Goal: Task Accomplishment & Management: Use online tool/utility

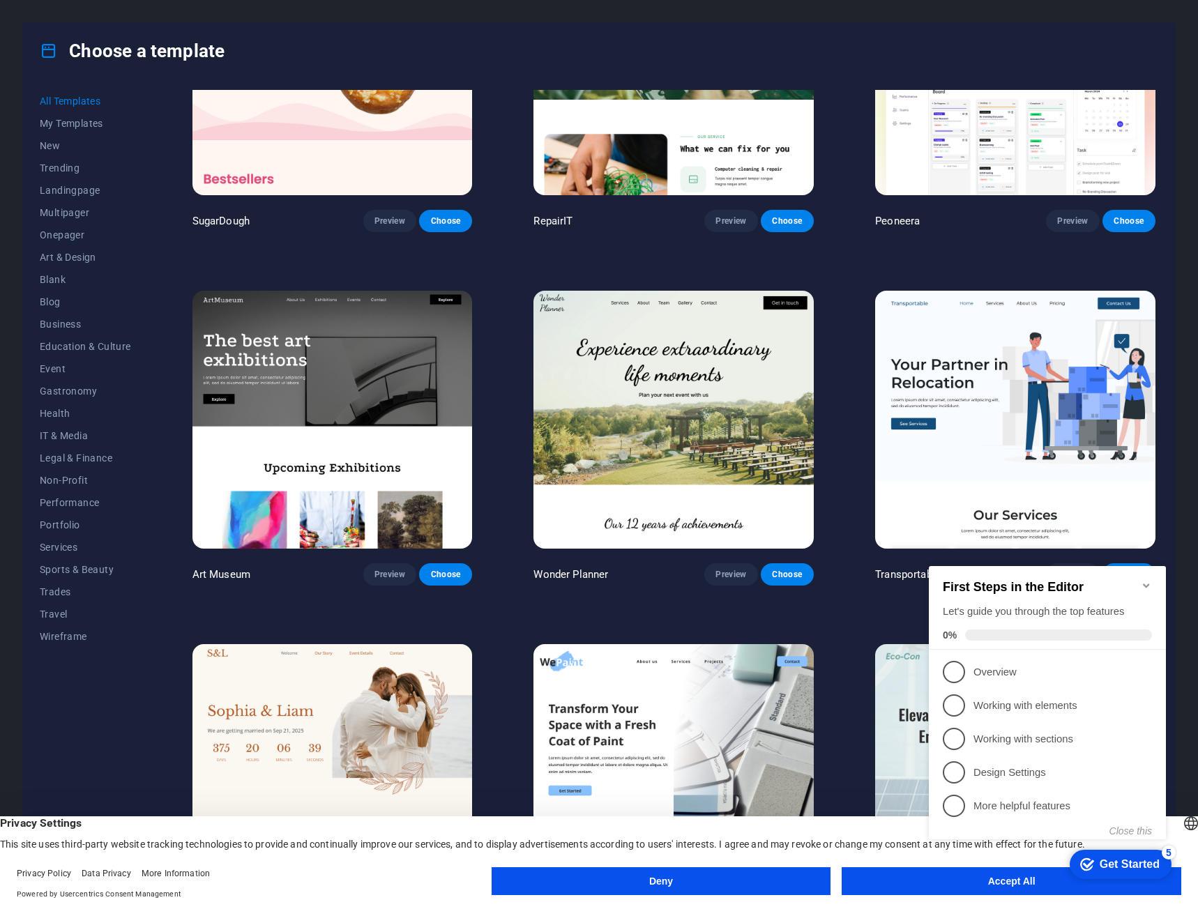
scroll to position [279, 0]
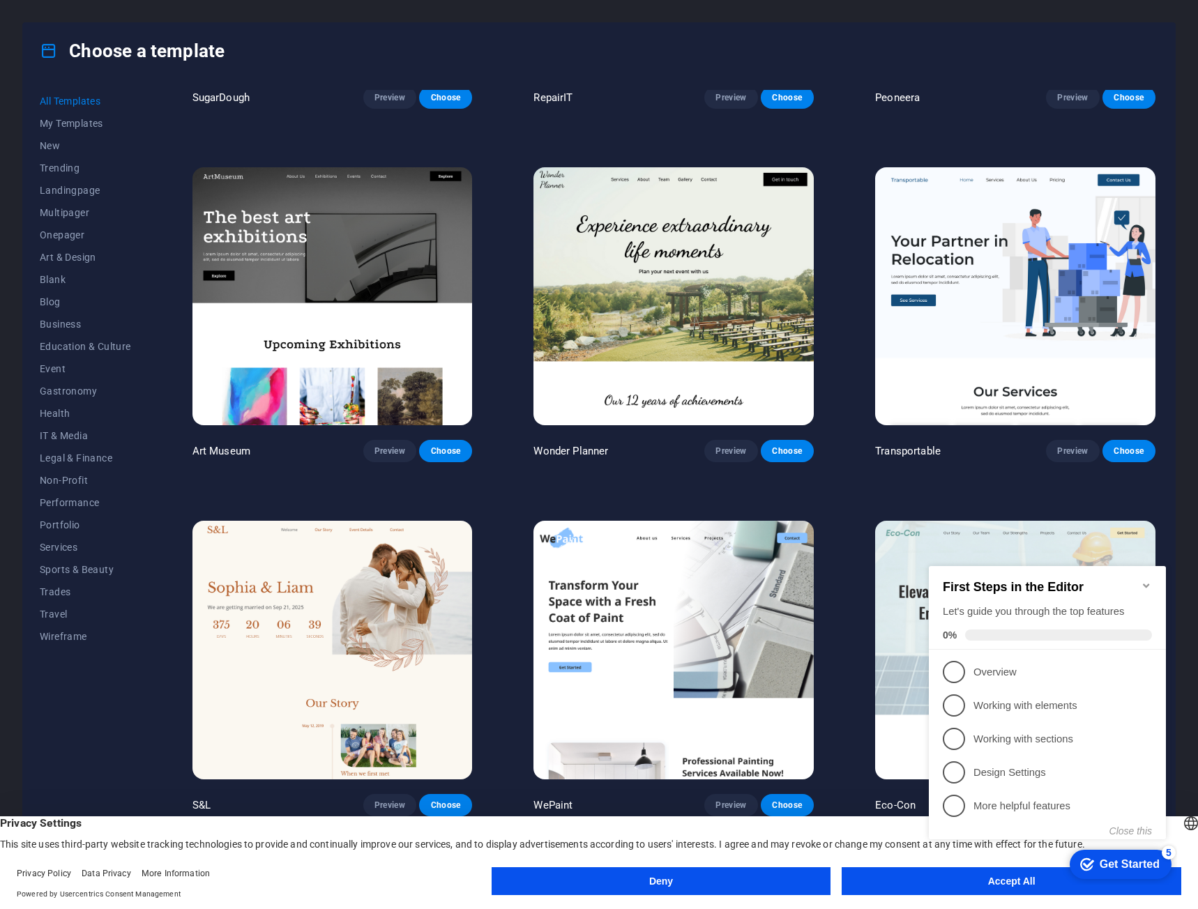
click at [1005, 882] on div "checkmark Get Started 5 First Steps in the Editor Let's guide you through the t…" at bounding box center [1050, 715] width 254 height 339
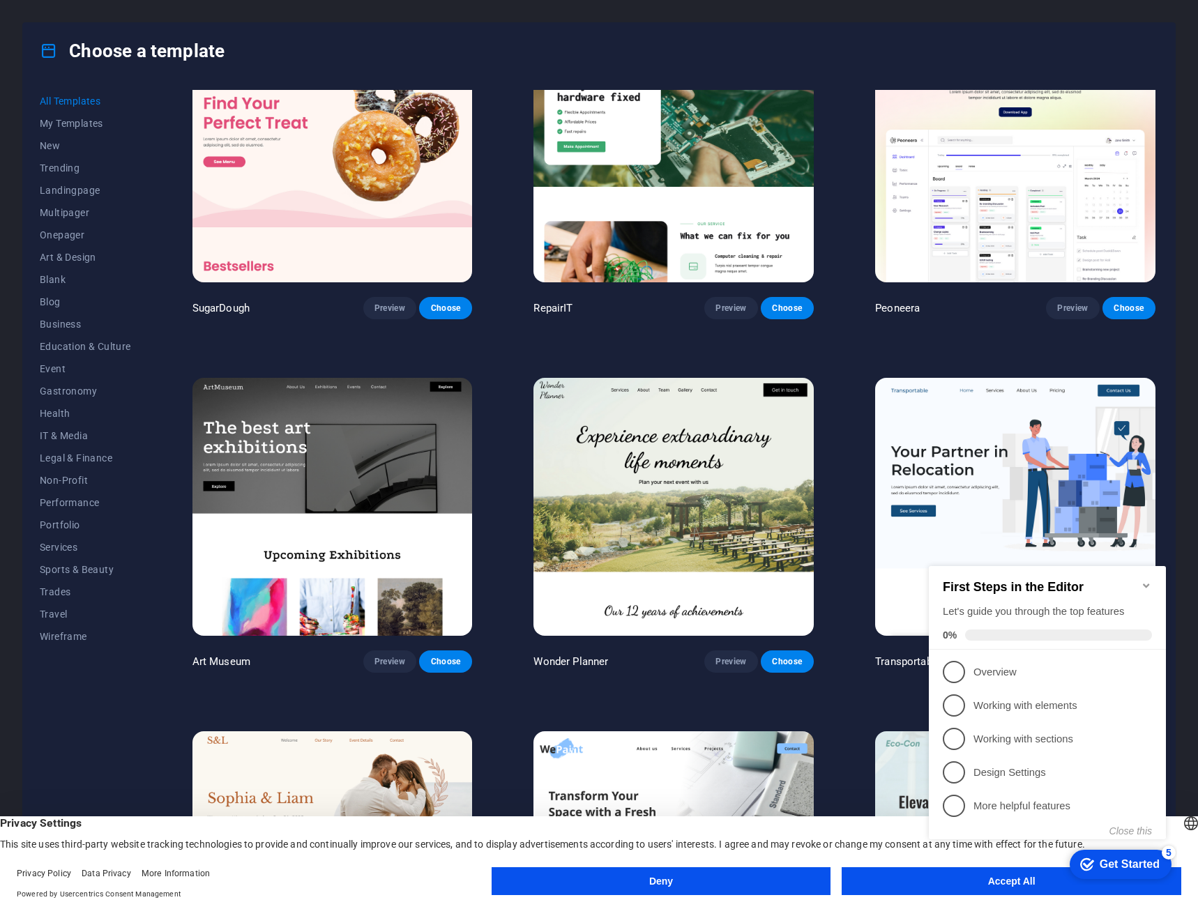
scroll to position [0, 0]
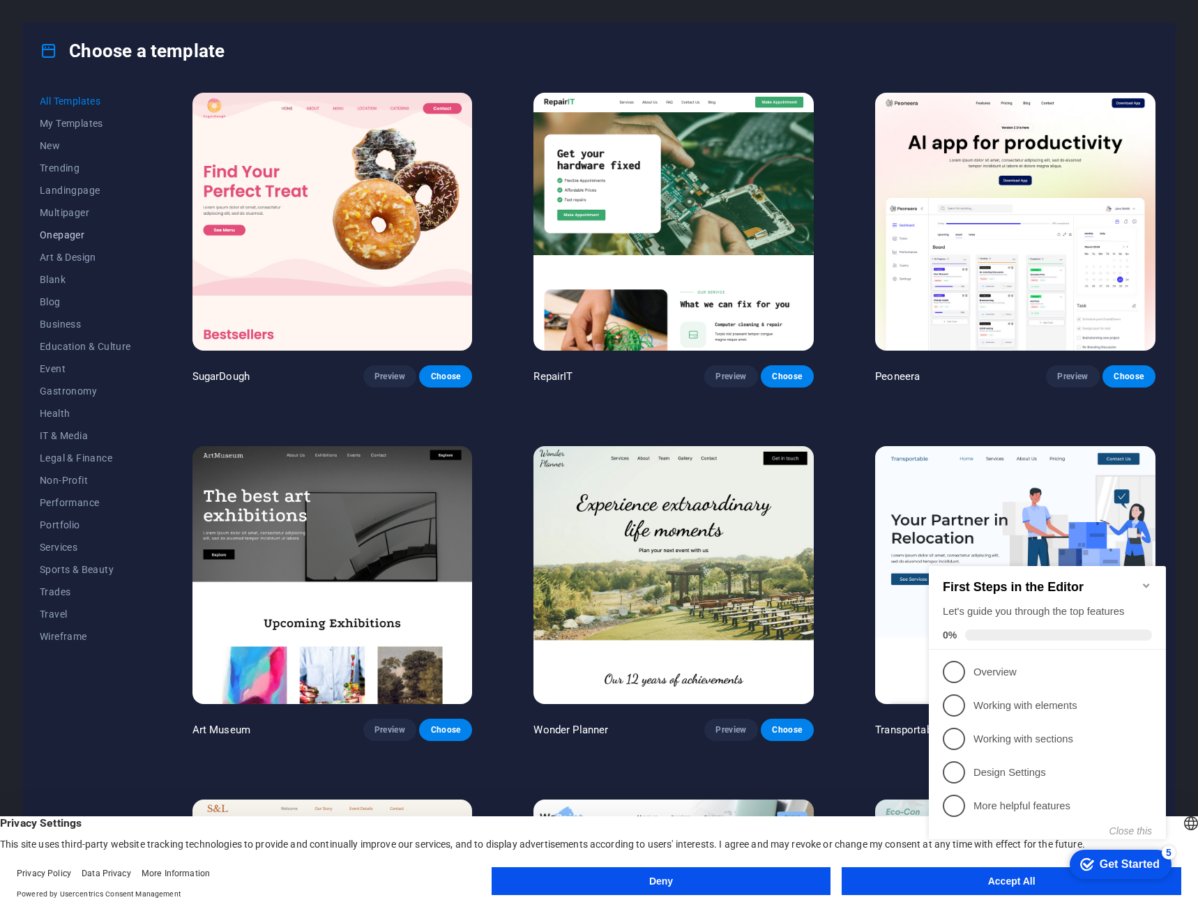
click at [61, 235] on span "Onepager" at bounding box center [85, 234] width 91 height 11
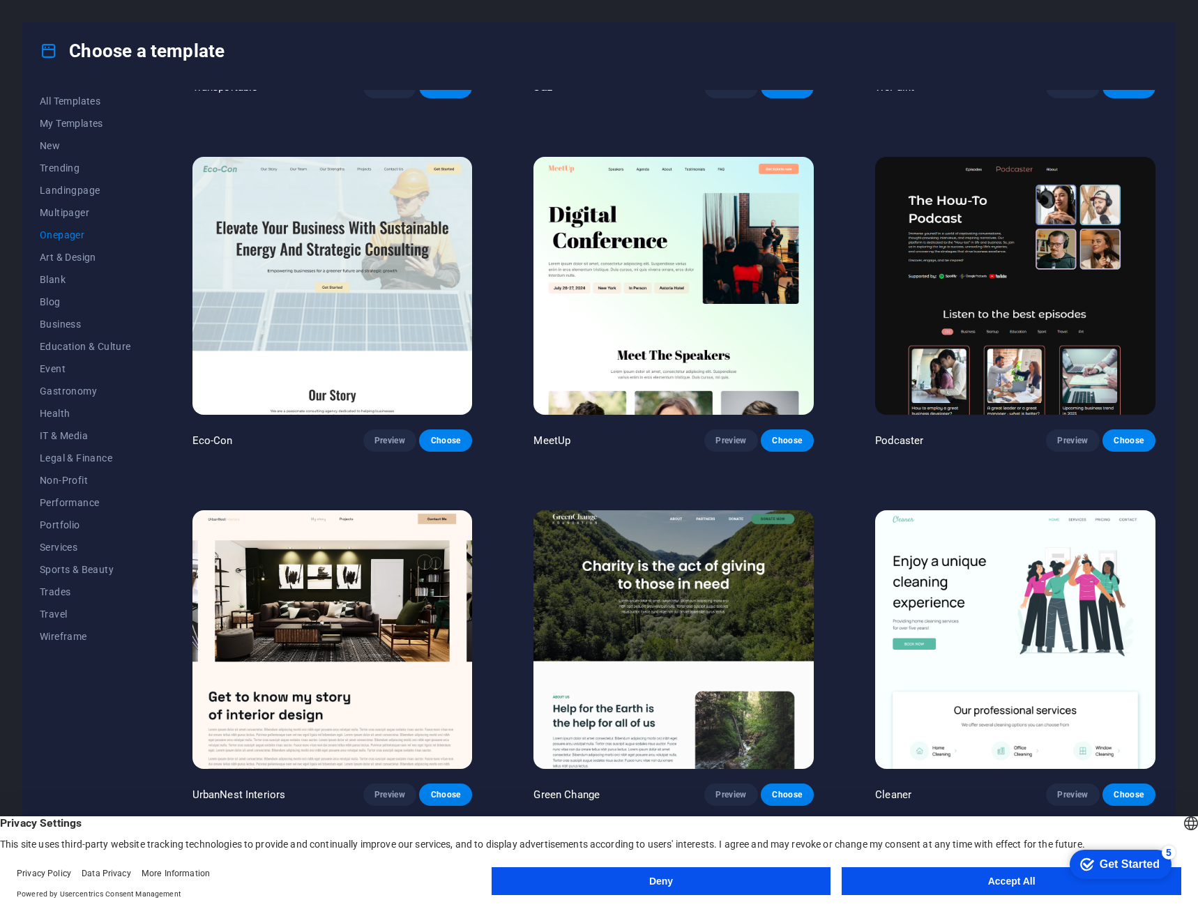
scroll to position [488, 0]
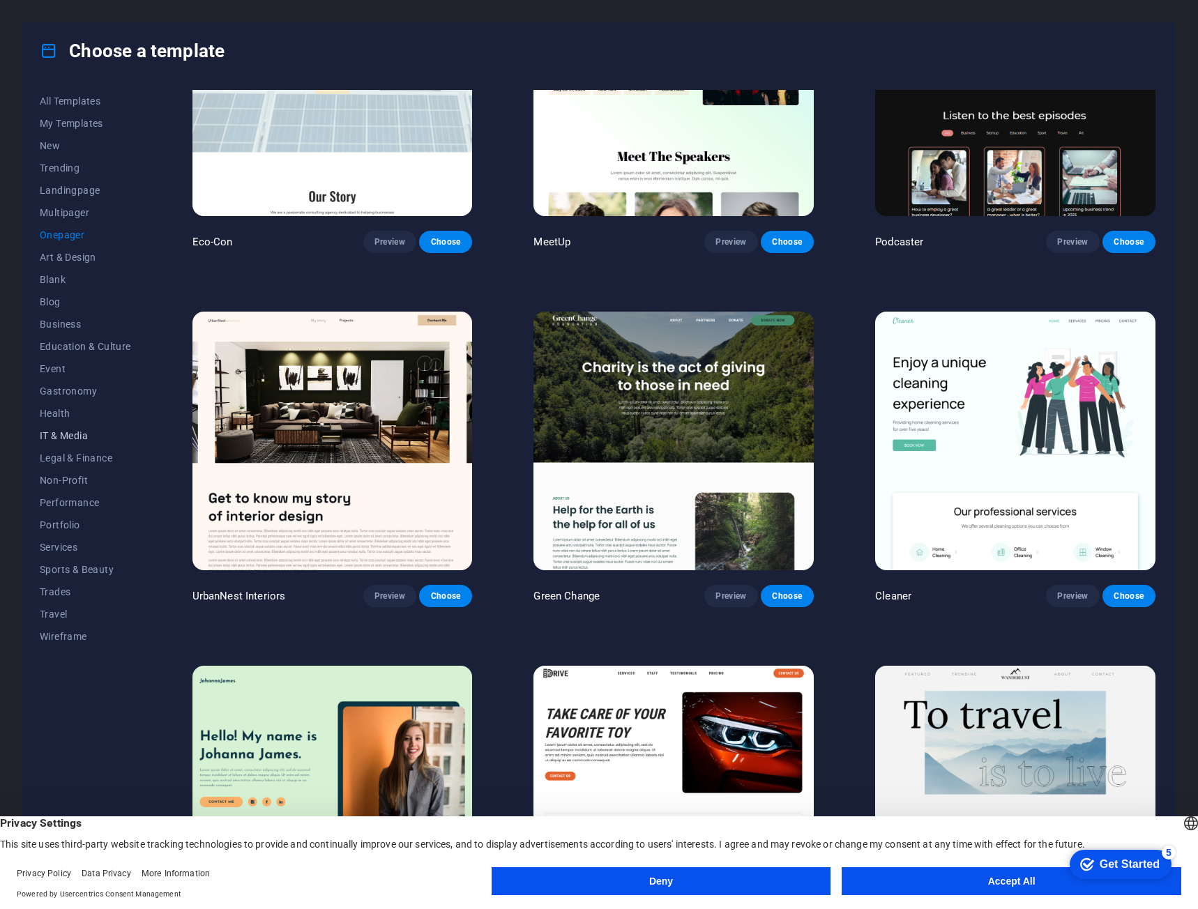
click at [62, 430] on span "IT & Media" at bounding box center [85, 435] width 91 height 11
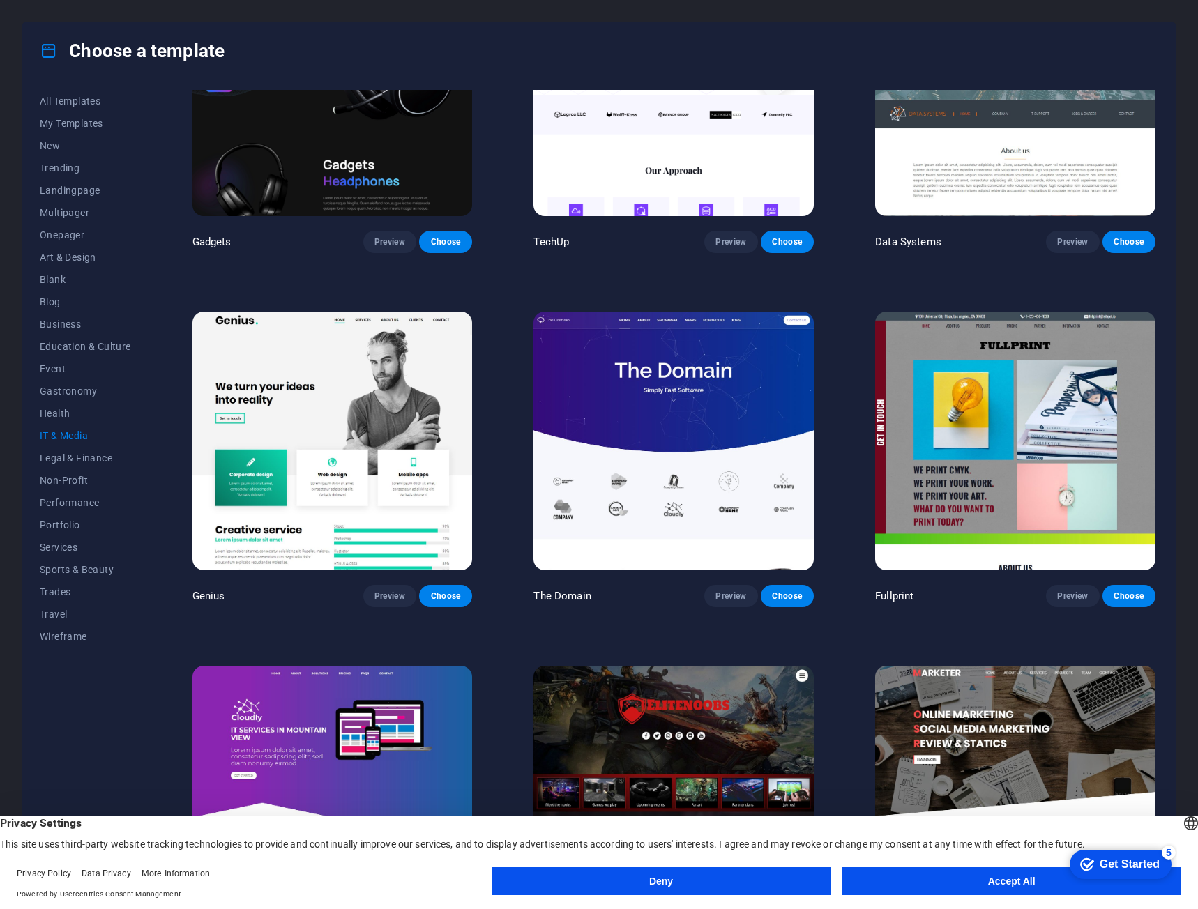
scroll to position [573, 0]
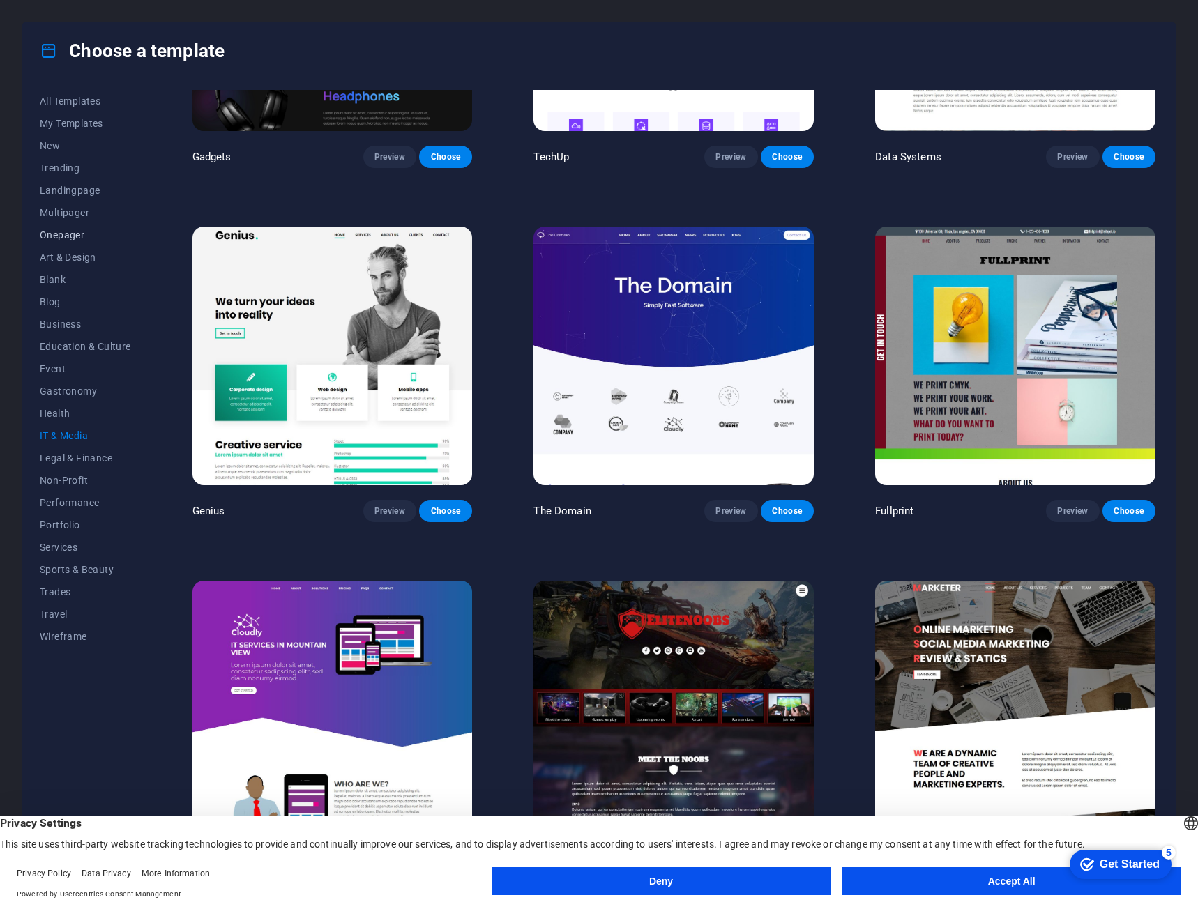
click at [66, 238] on span "Onepager" at bounding box center [85, 234] width 91 height 11
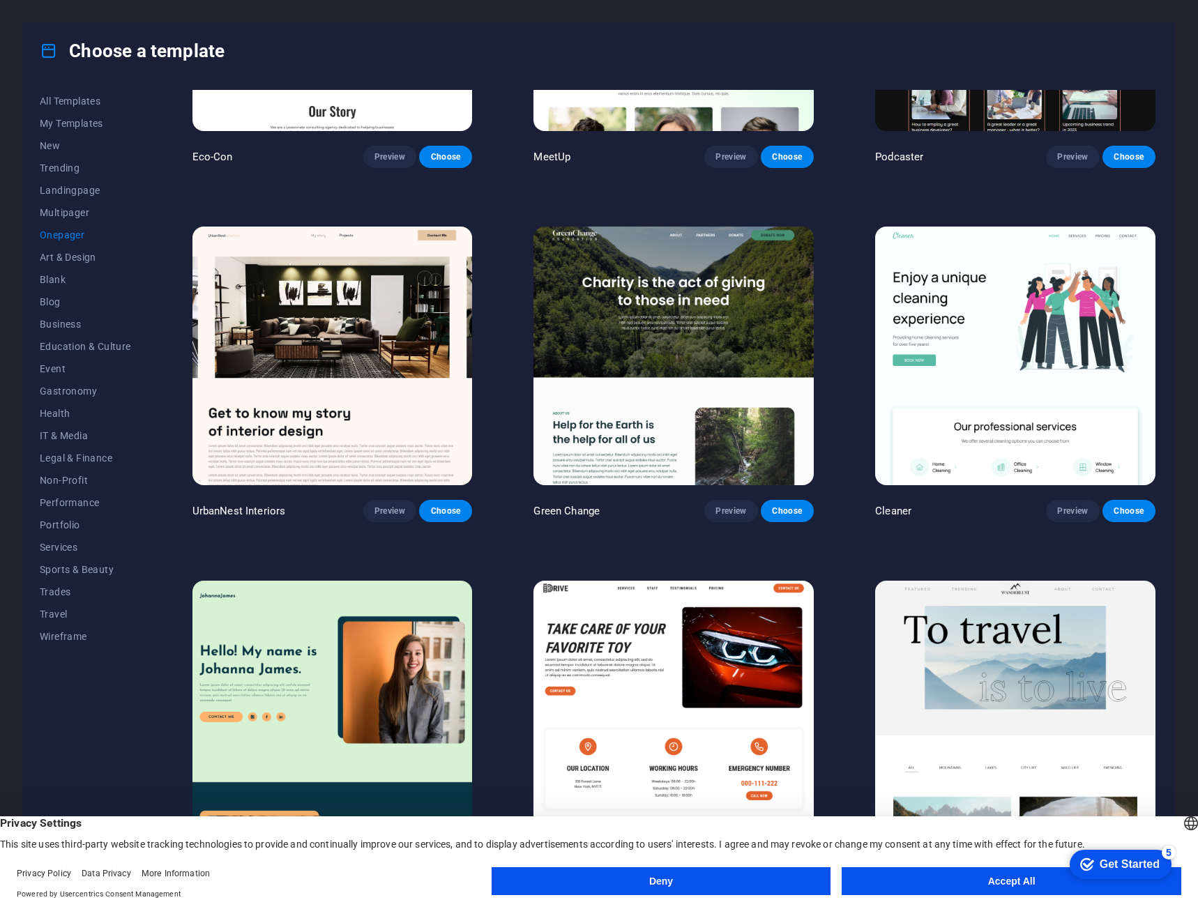
scroll to position [1630, 0]
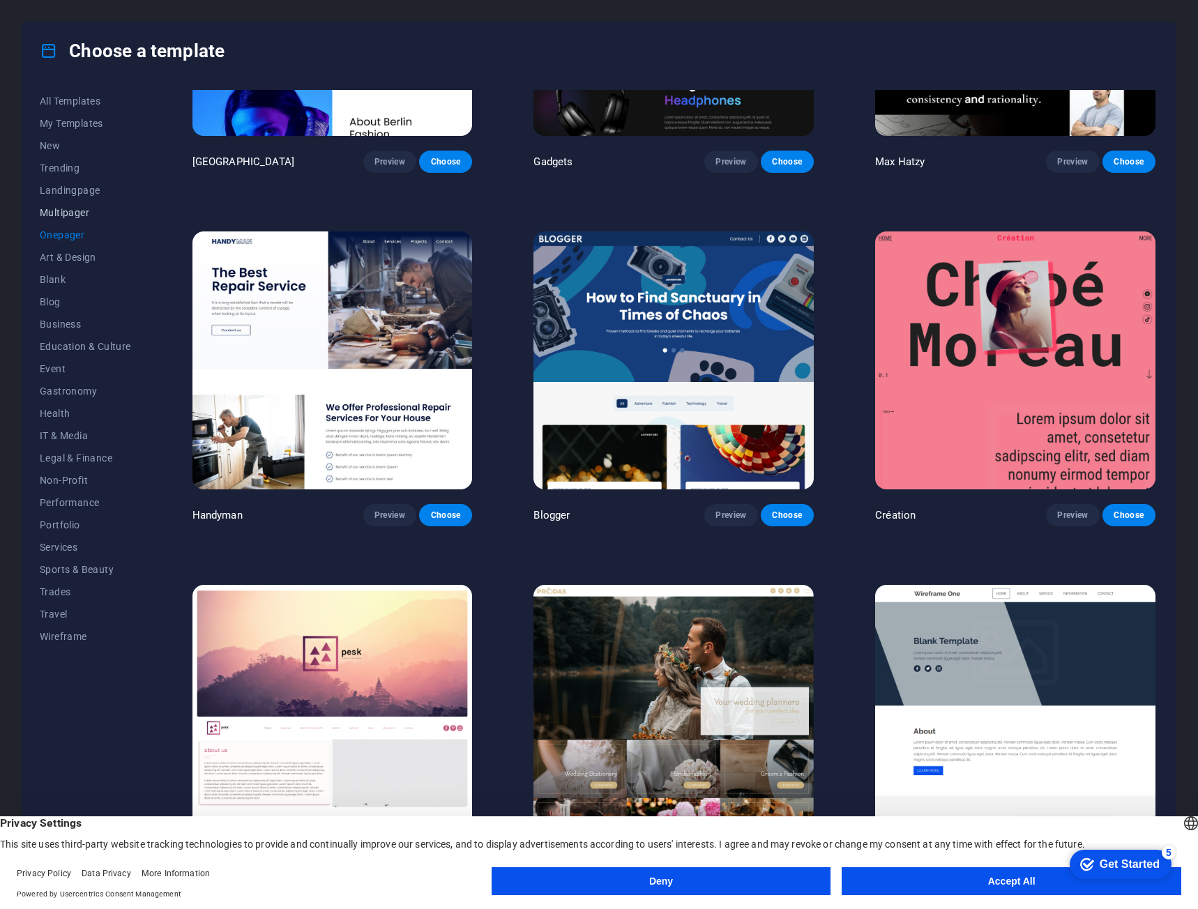
click at [68, 207] on span "Multipager" at bounding box center [85, 212] width 91 height 11
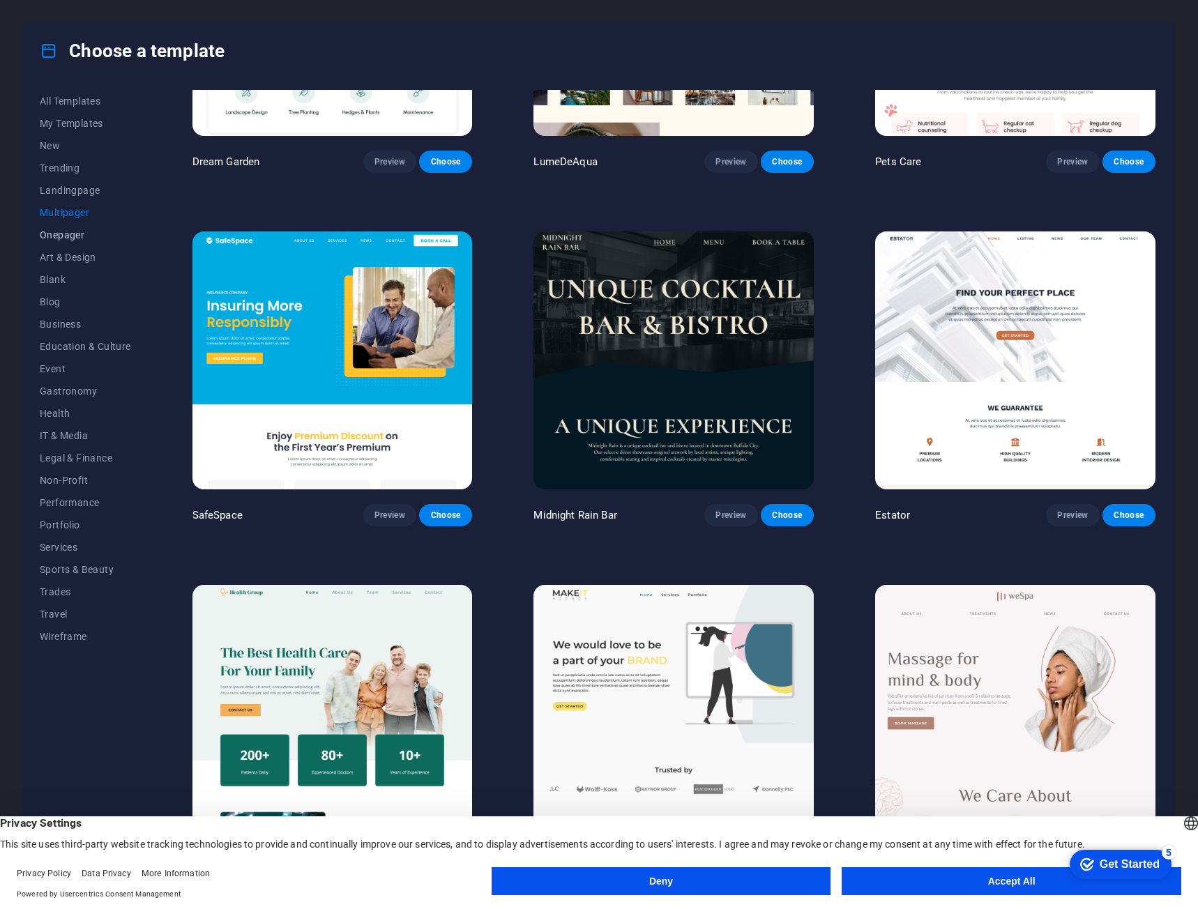
click at [53, 230] on span "Onepager" at bounding box center [85, 234] width 91 height 11
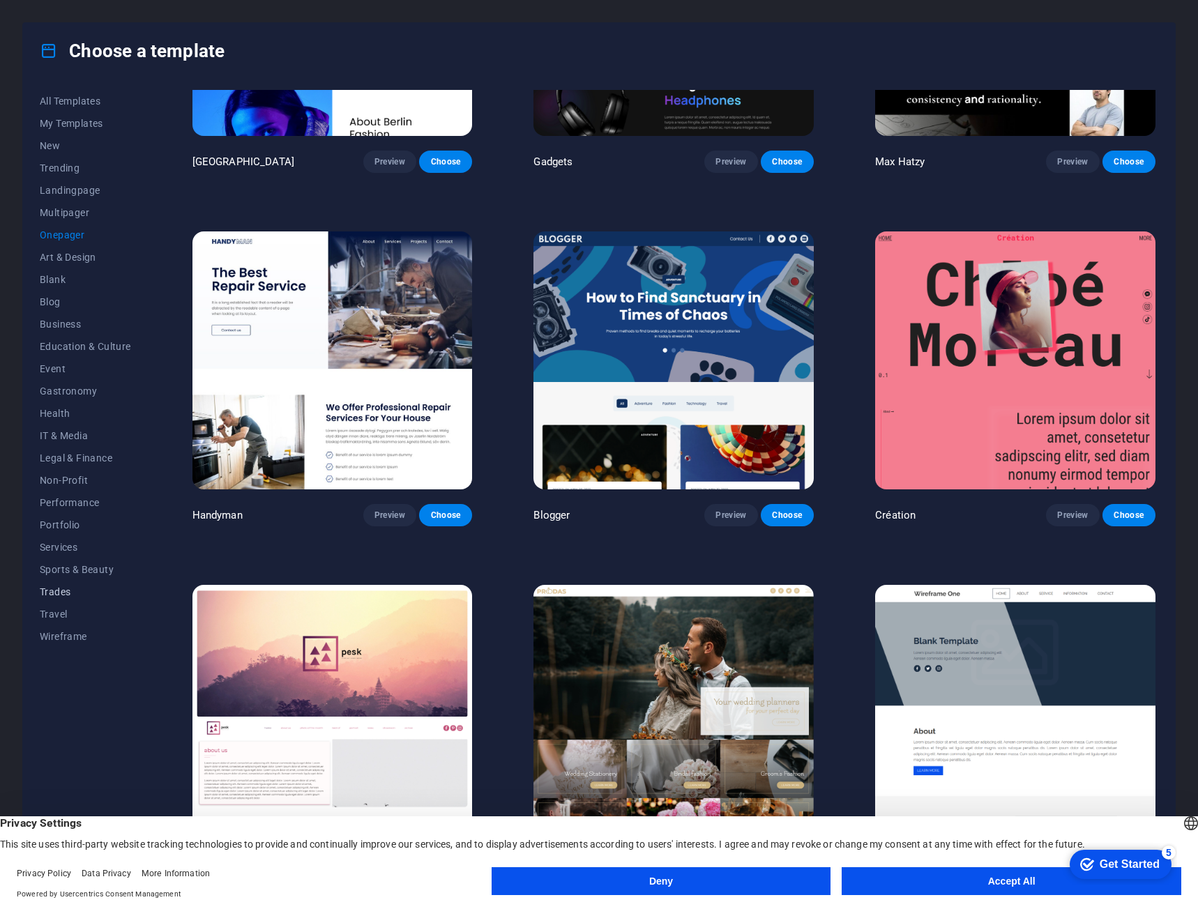
click at [66, 590] on span "Trades" at bounding box center [85, 591] width 91 height 11
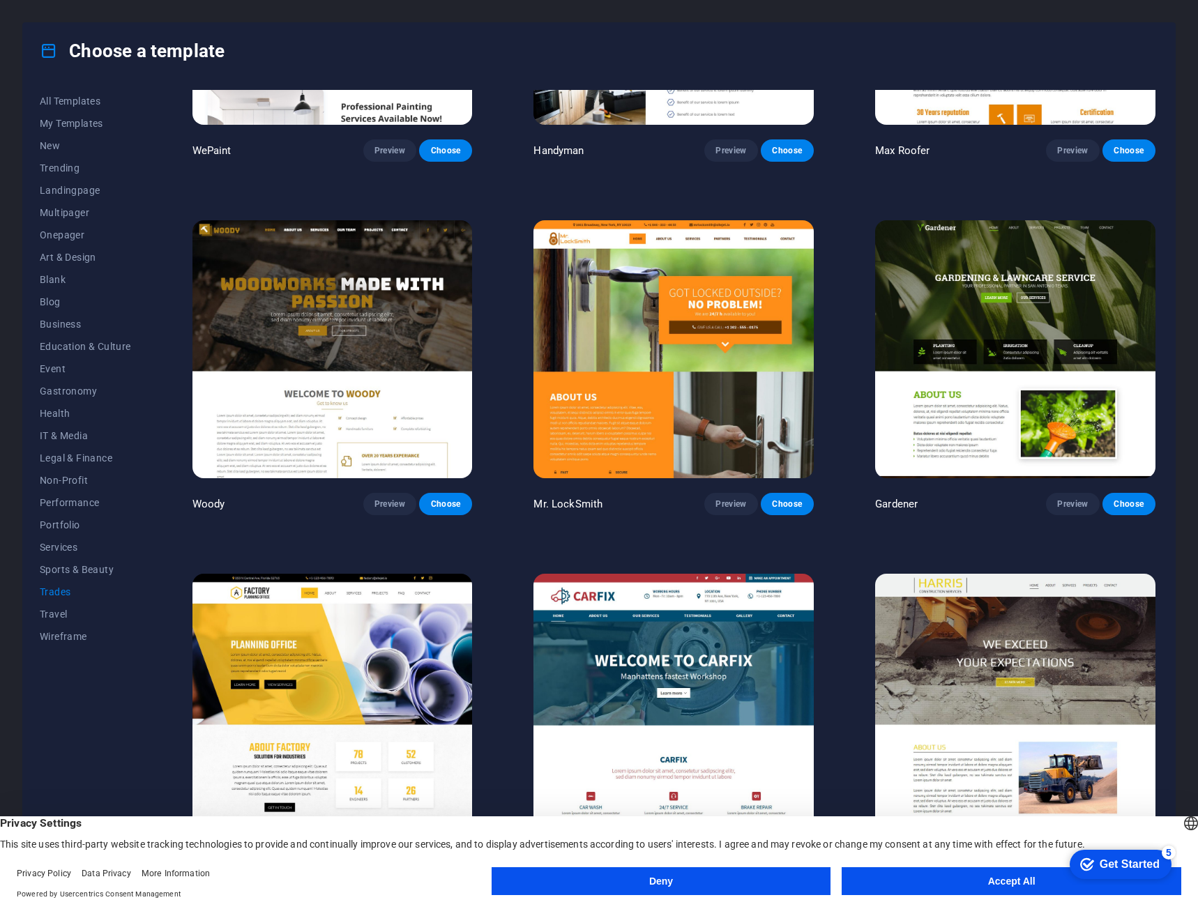
scroll to position [221, 0]
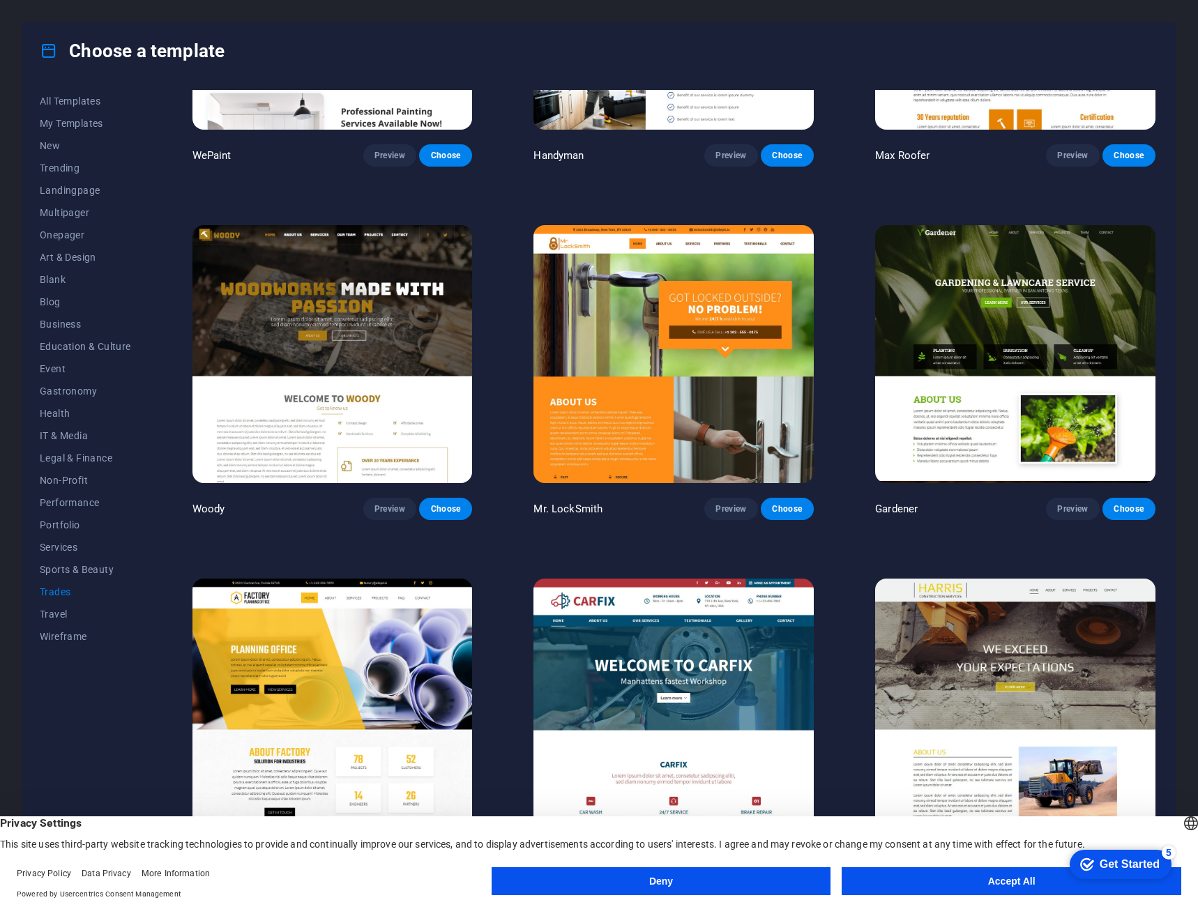
click at [892, 877] on button "Accept All" at bounding box center [1012, 881] width 340 height 28
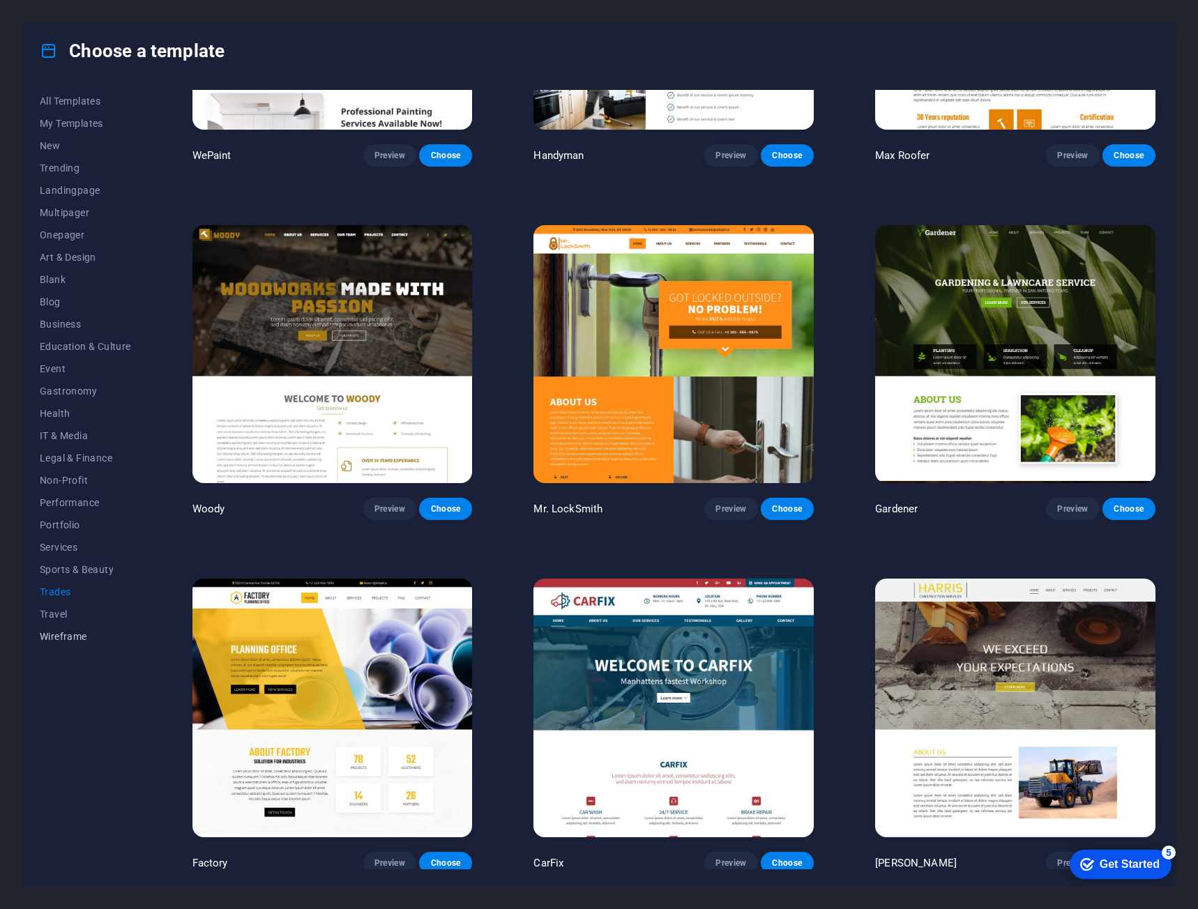
click at [76, 632] on span "Wireframe" at bounding box center [85, 636] width 91 height 11
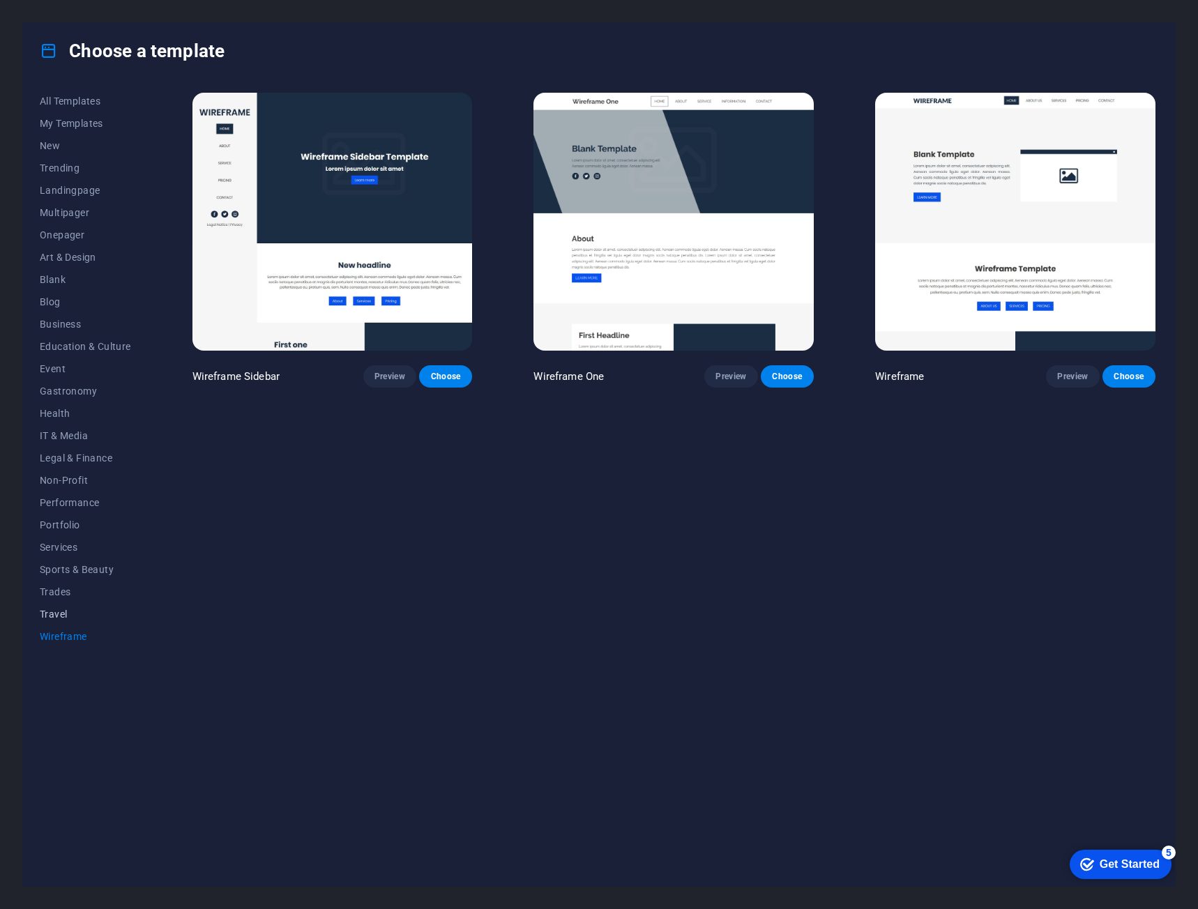
click at [65, 616] on span "Travel" at bounding box center [85, 614] width 91 height 11
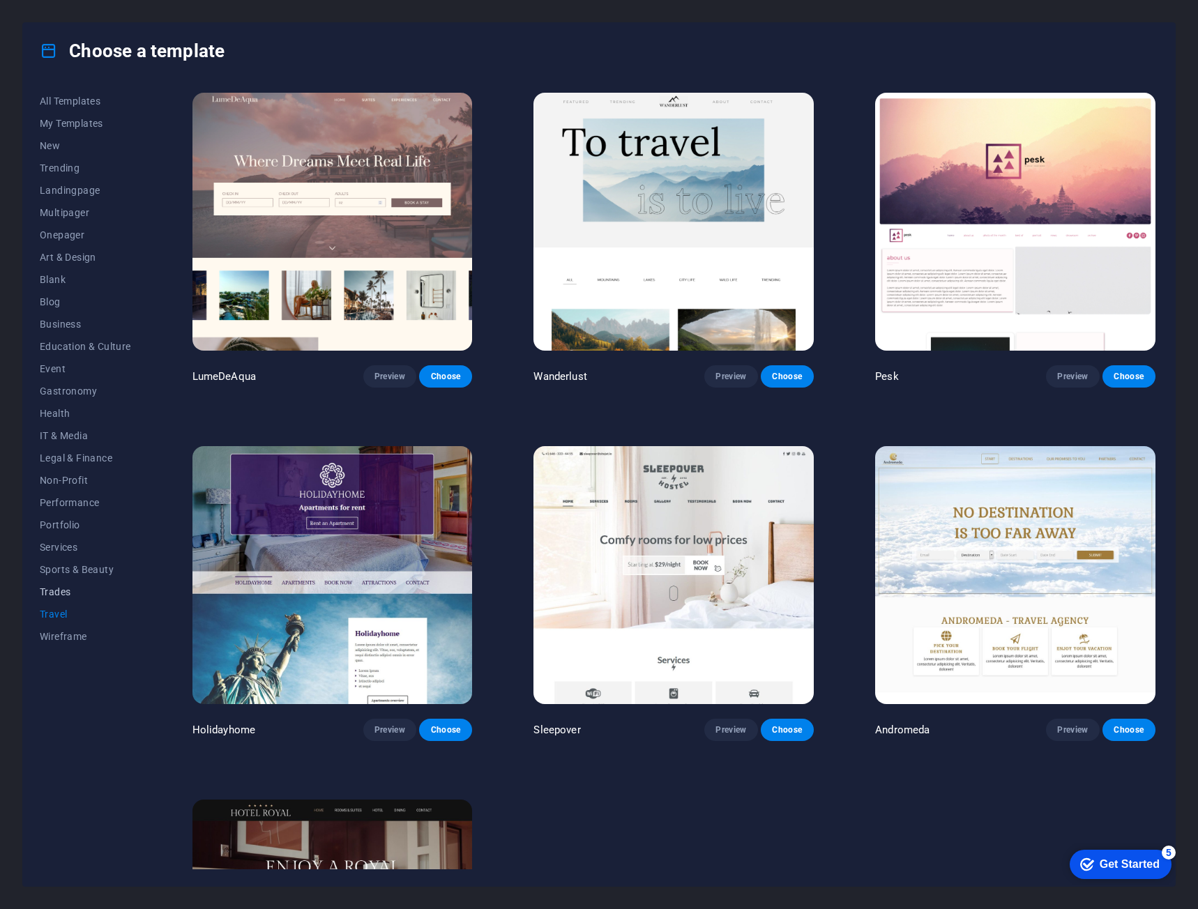
click at [54, 587] on span "Trades" at bounding box center [85, 591] width 91 height 11
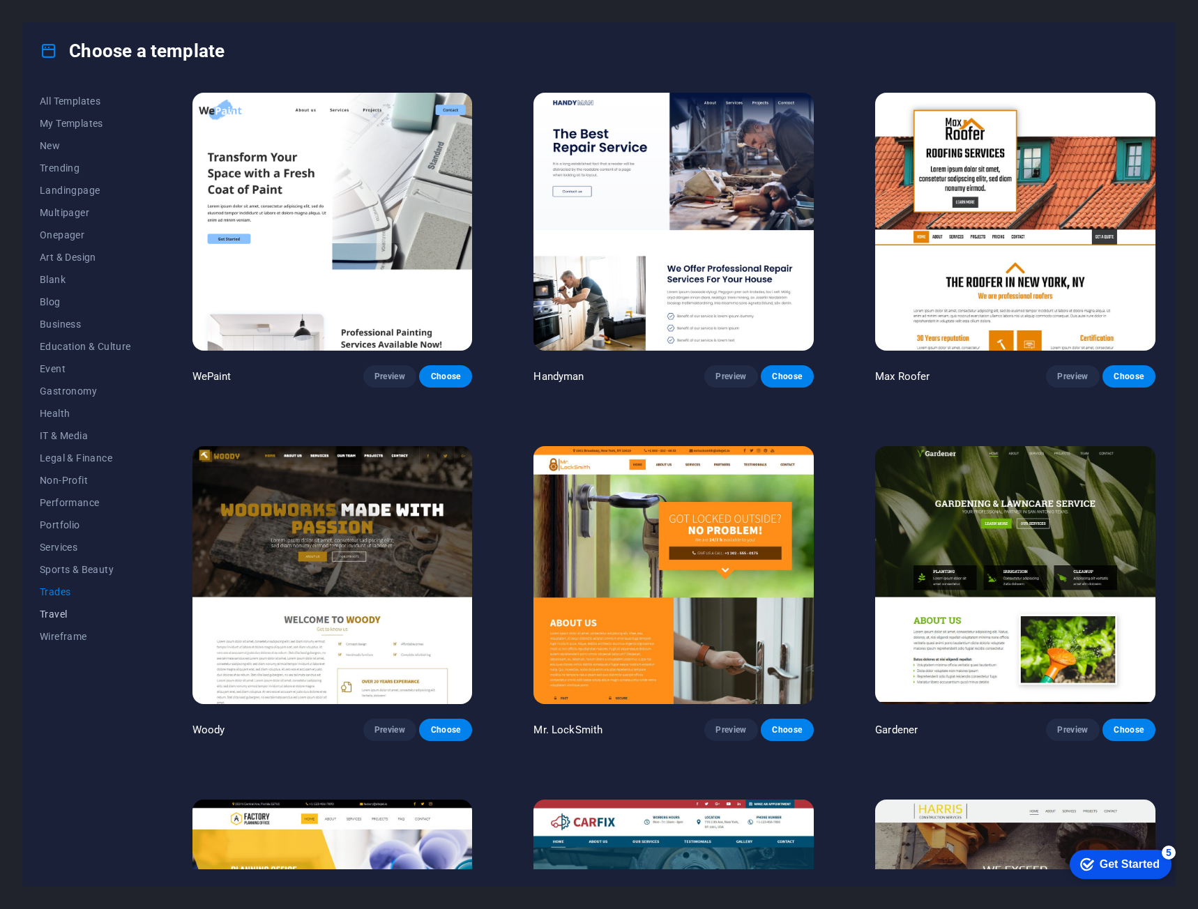
click at [59, 610] on span "Travel" at bounding box center [85, 614] width 91 height 11
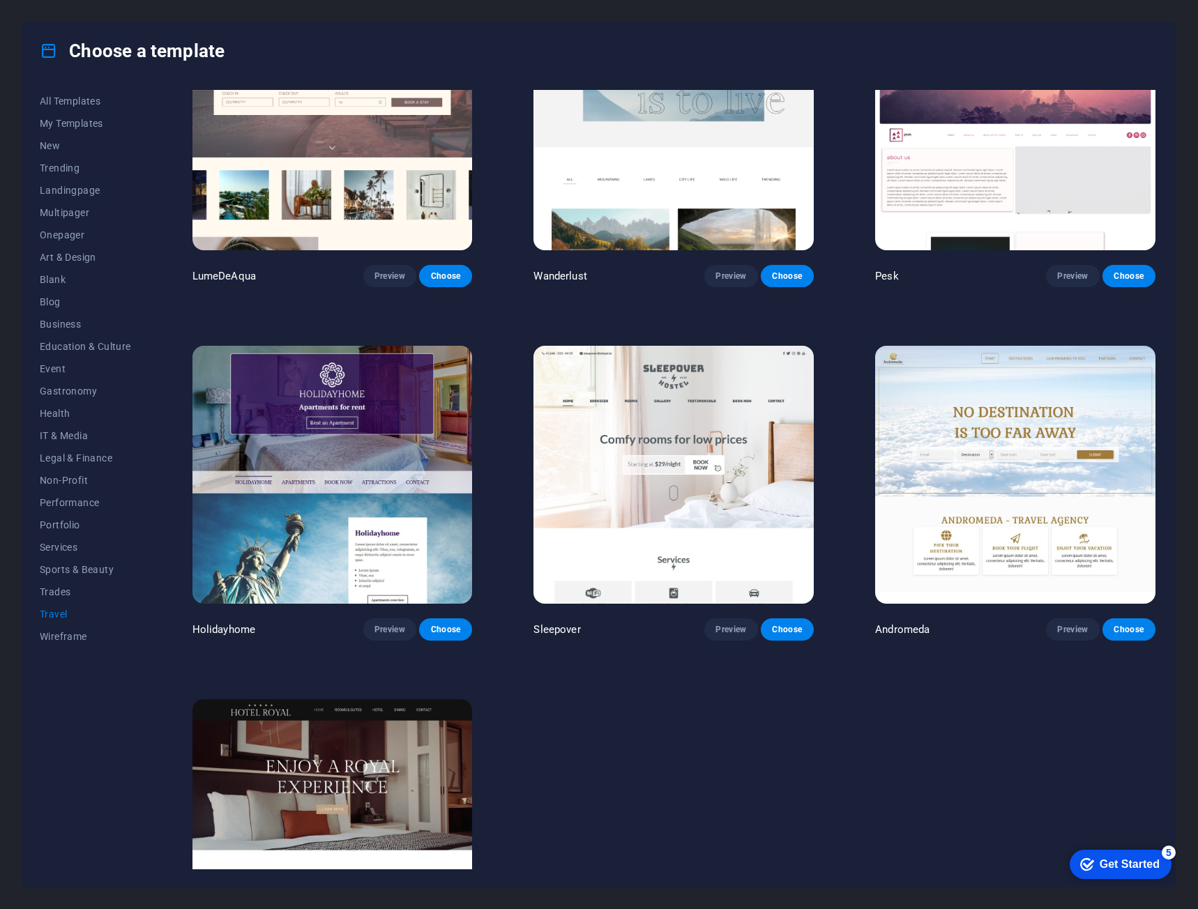
scroll to position [209, 0]
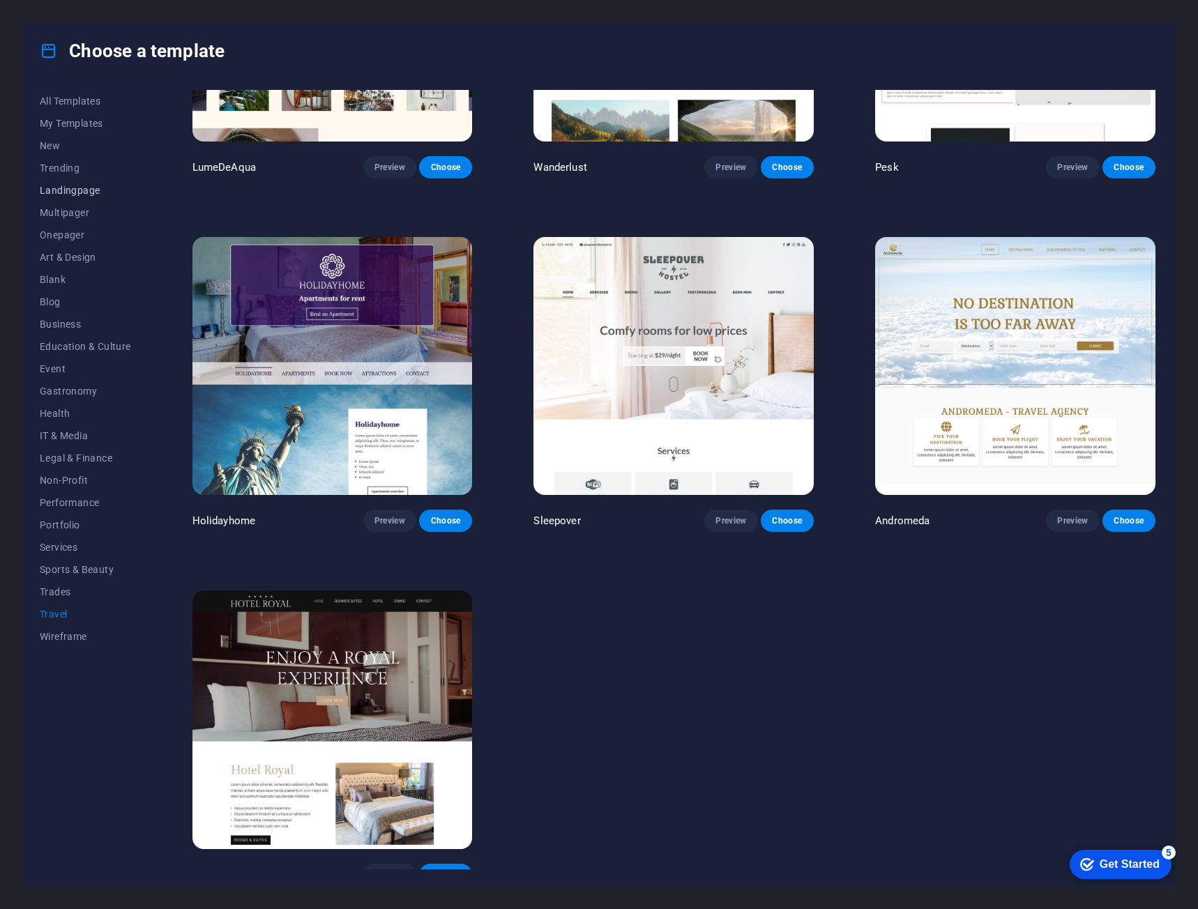
click at [68, 192] on span "Landingpage" at bounding box center [85, 190] width 91 height 11
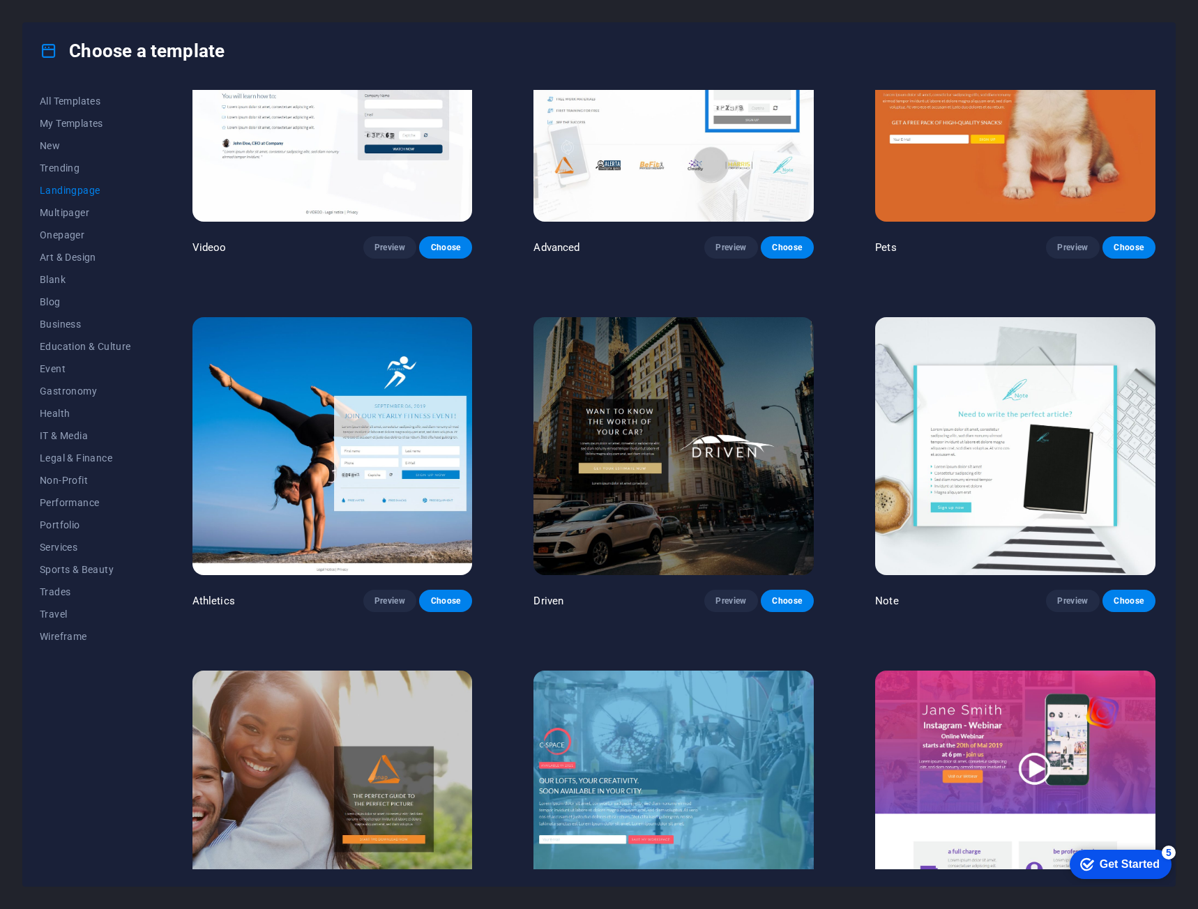
scroll to position [1325, 0]
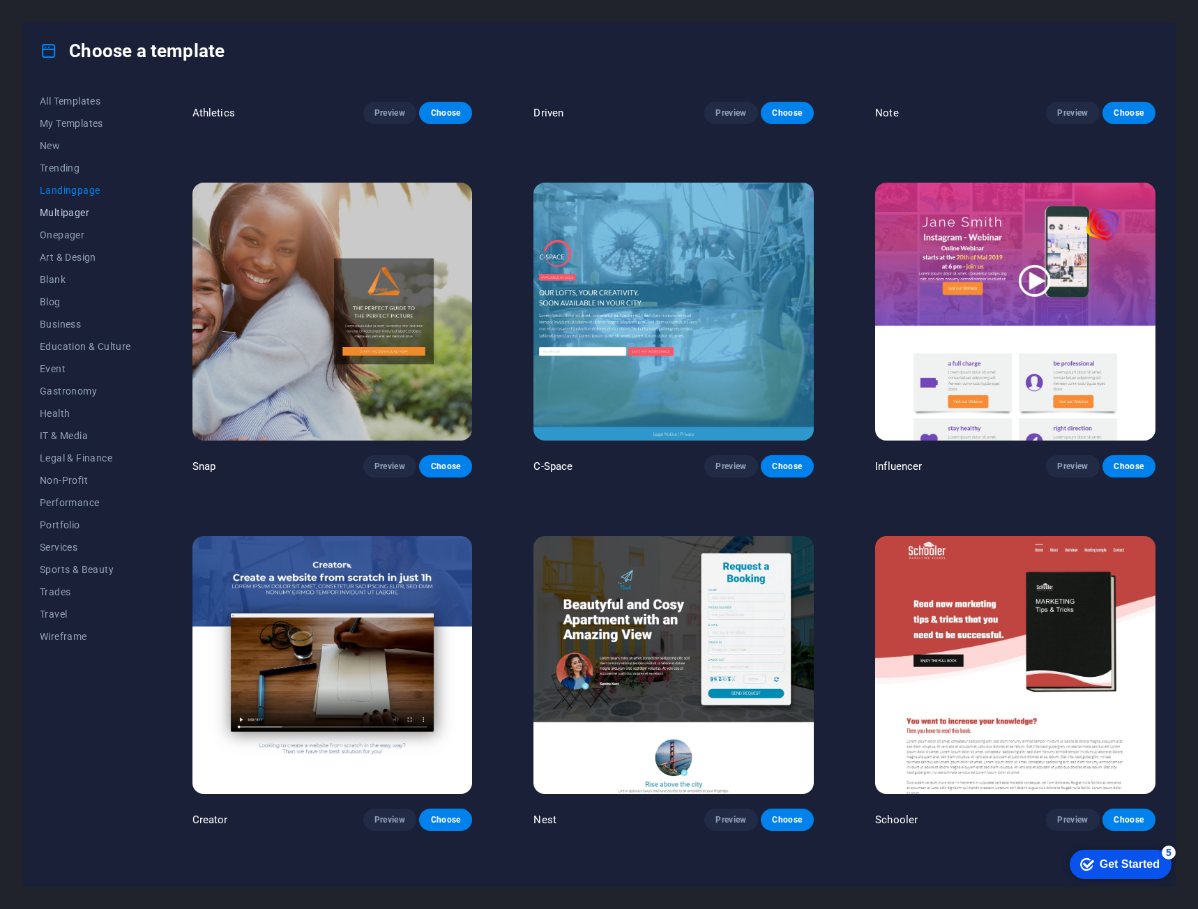
click at [100, 217] on span "Multipager" at bounding box center [85, 212] width 91 height 11
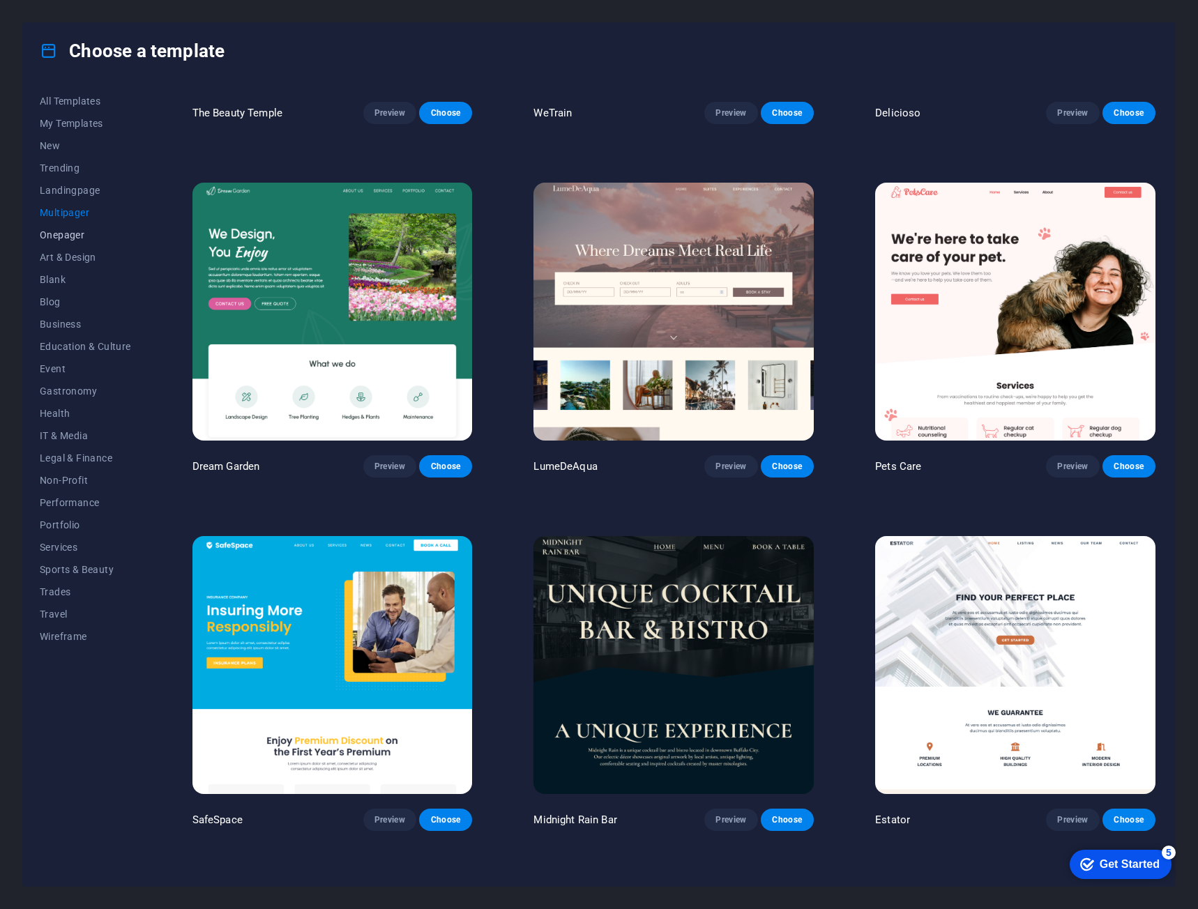
click at [91, 231] on span "Onepager" at bounding box center [85, 234] width 91 height 11
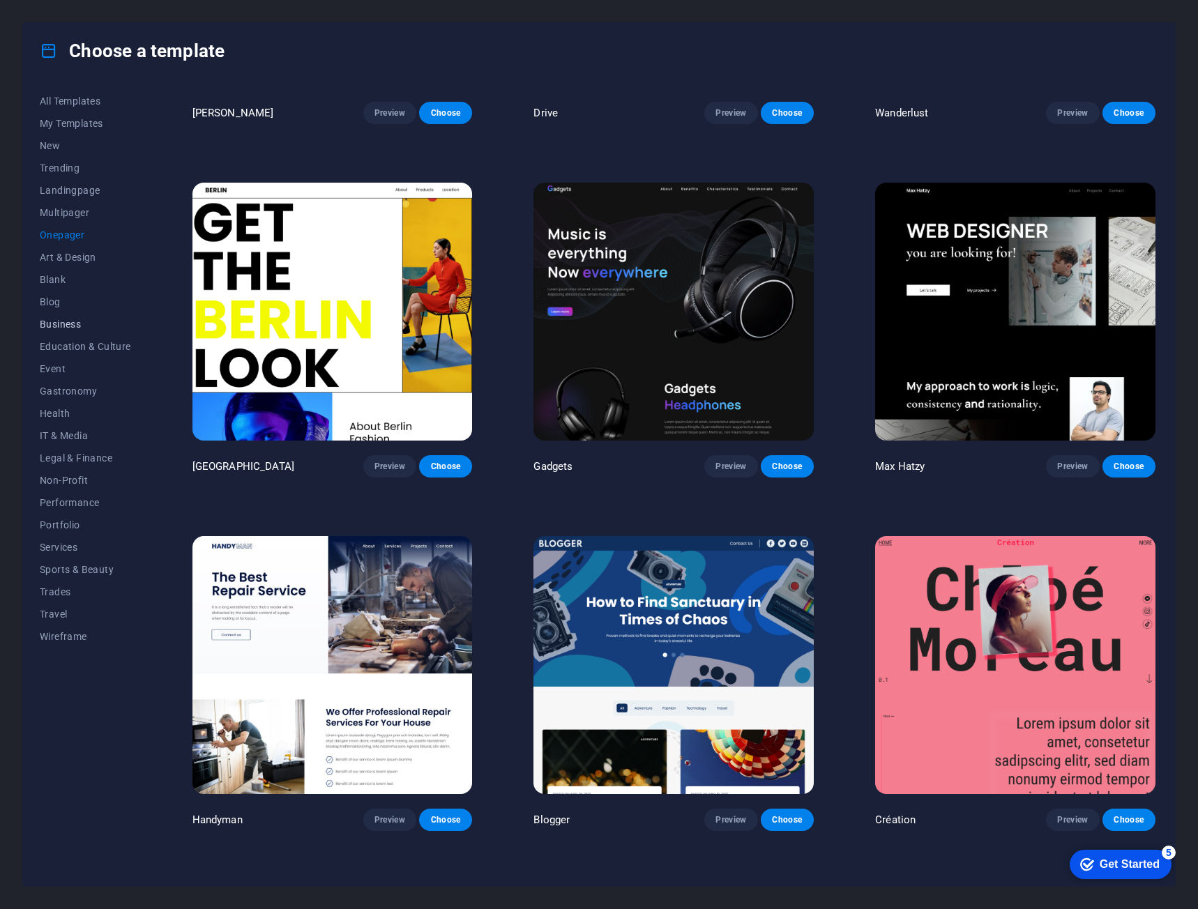
click at [78, 319] on span "Business" at bounding box center [85, 324] width 91 height 11
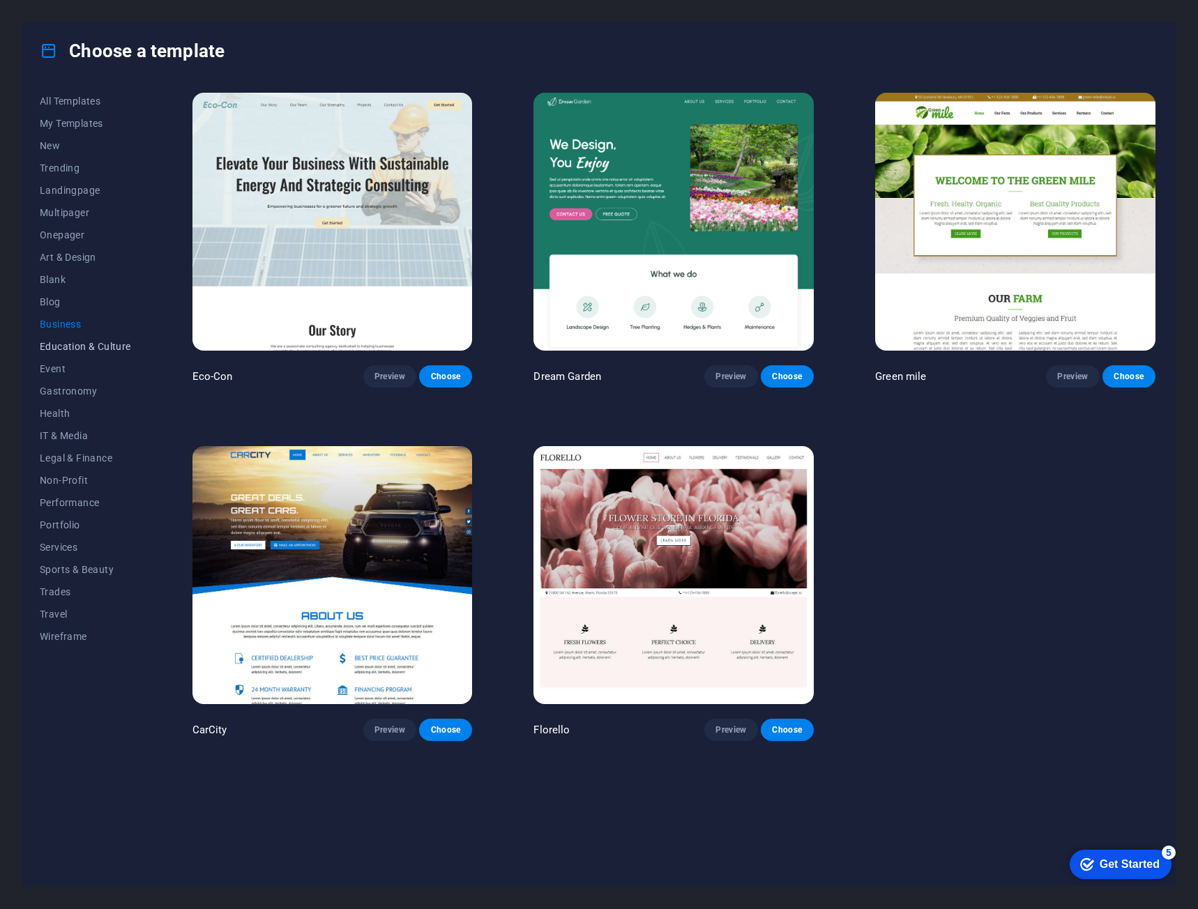
click at [129, 354] on button "Education & Culture" at bounding box center [85, 346] width 91 height 22
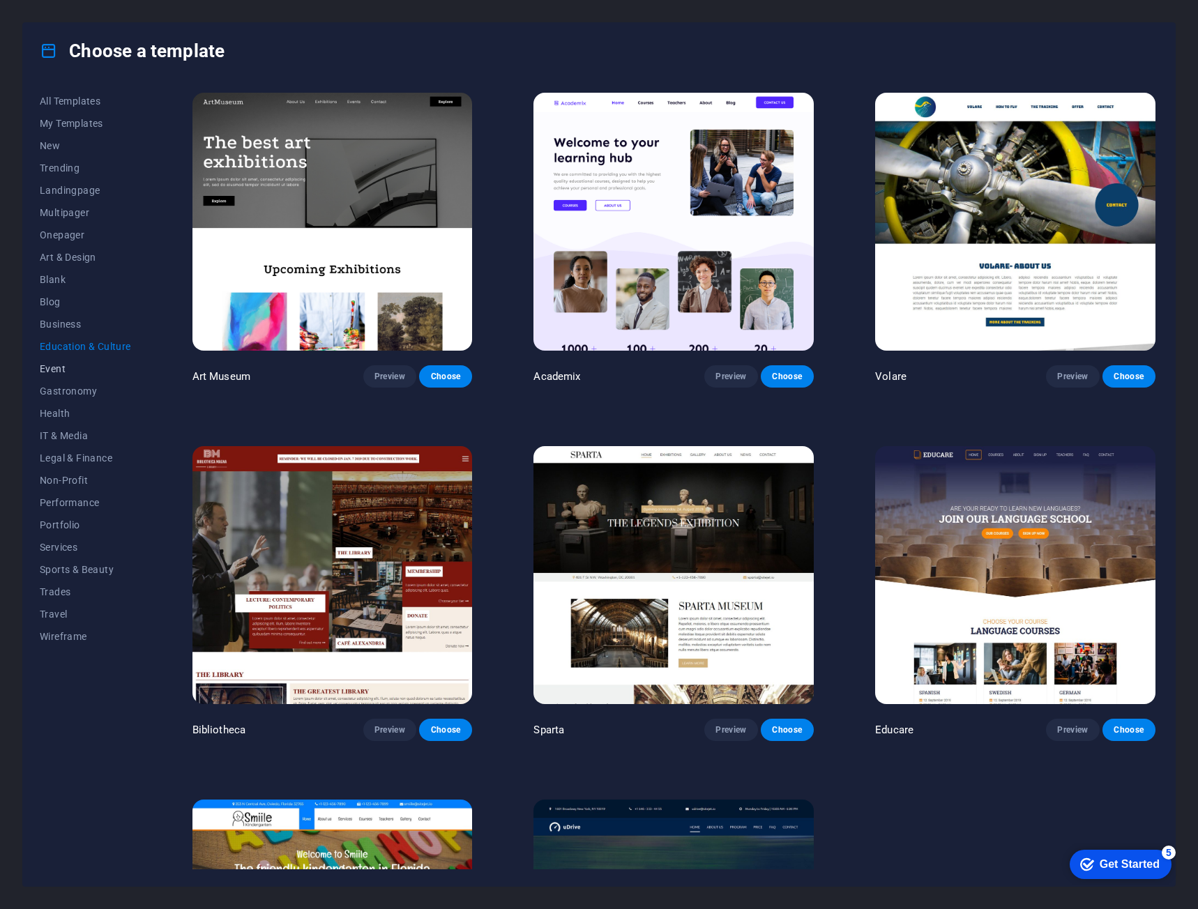
click at [70, 362] on button "Event" at bounding box center [85, 369] width 91 height 22
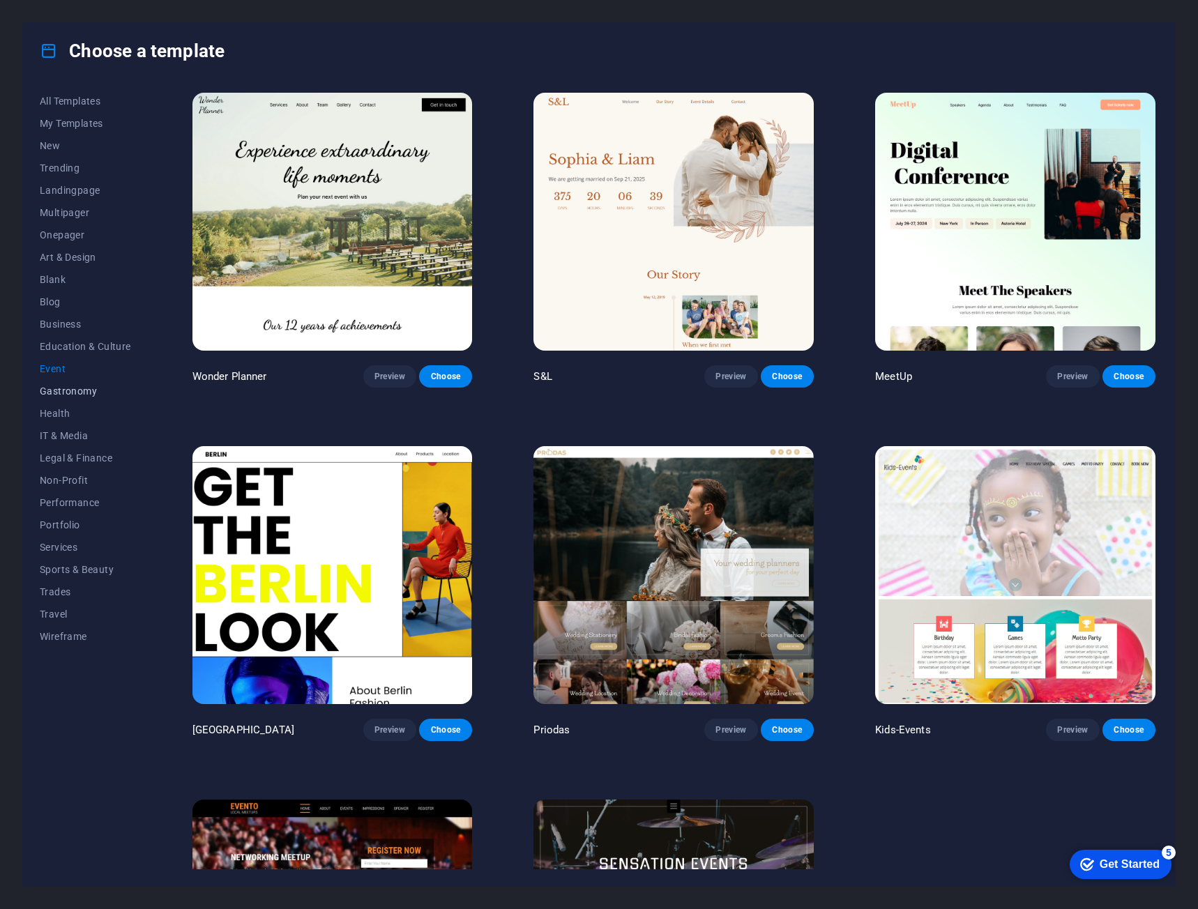
click at [67, 383] on button "Gastronomy" at bounding box center [85, 391] width 91 height 22
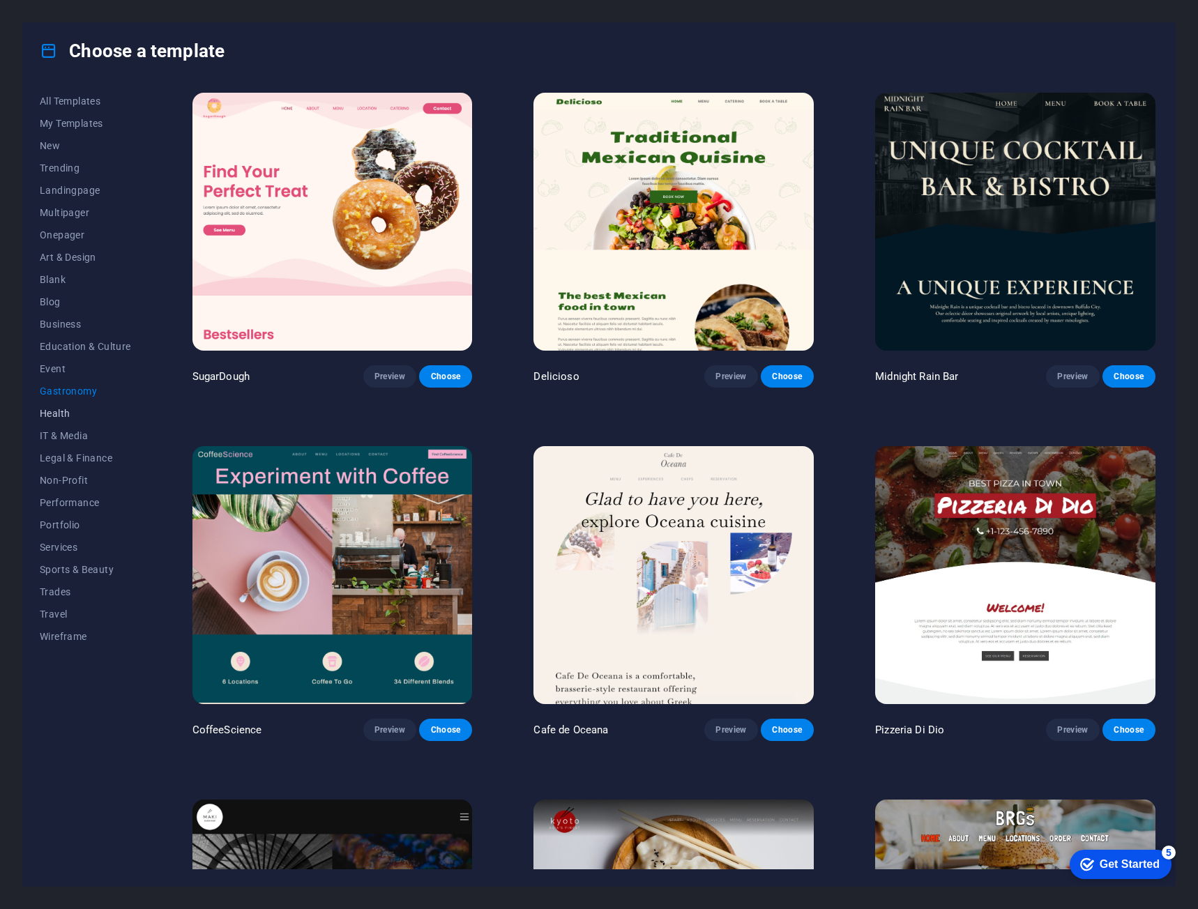
click at [70, 402] on button "Health" at bounding box center [85, 413] width 91 height 22
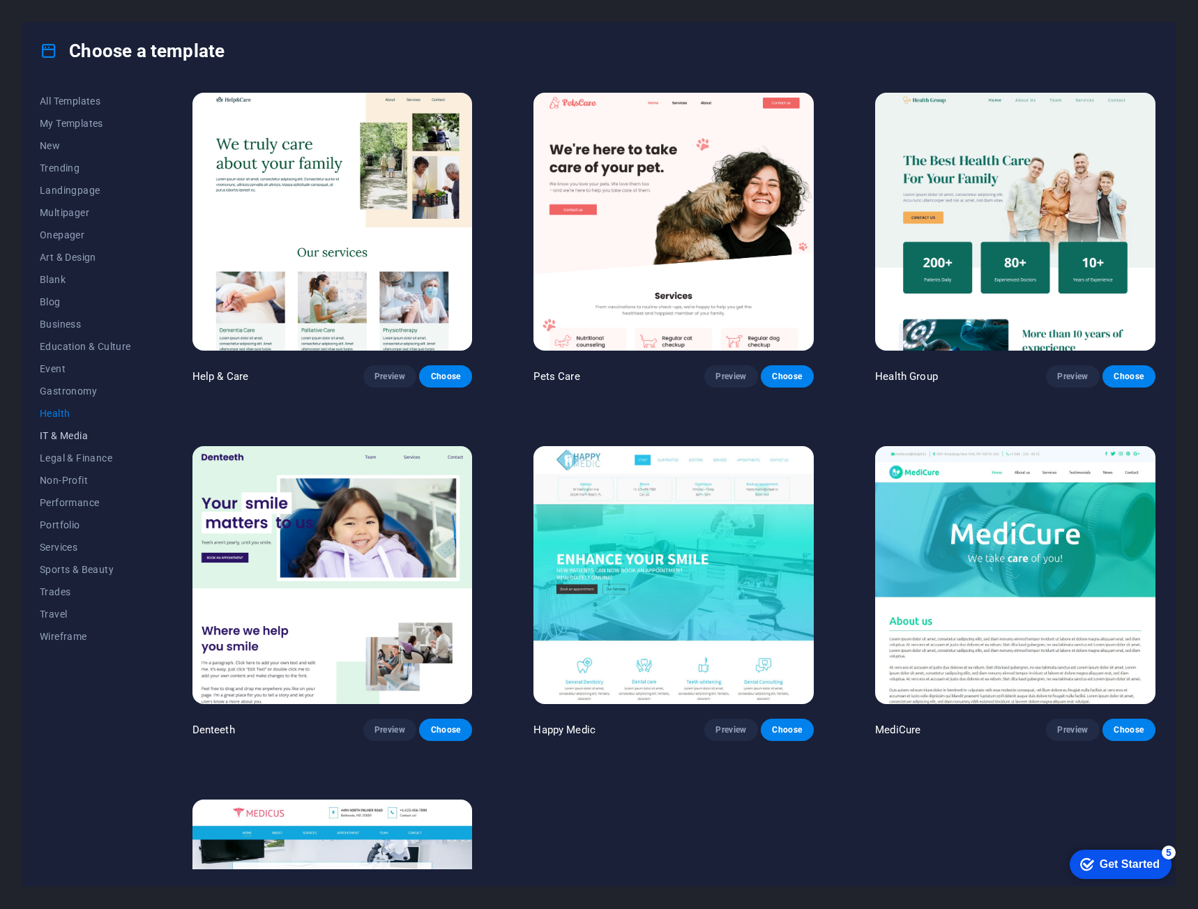
click at [58, 446] on button "IT & Media" at bounding box center [85, 436] width 91 height 22
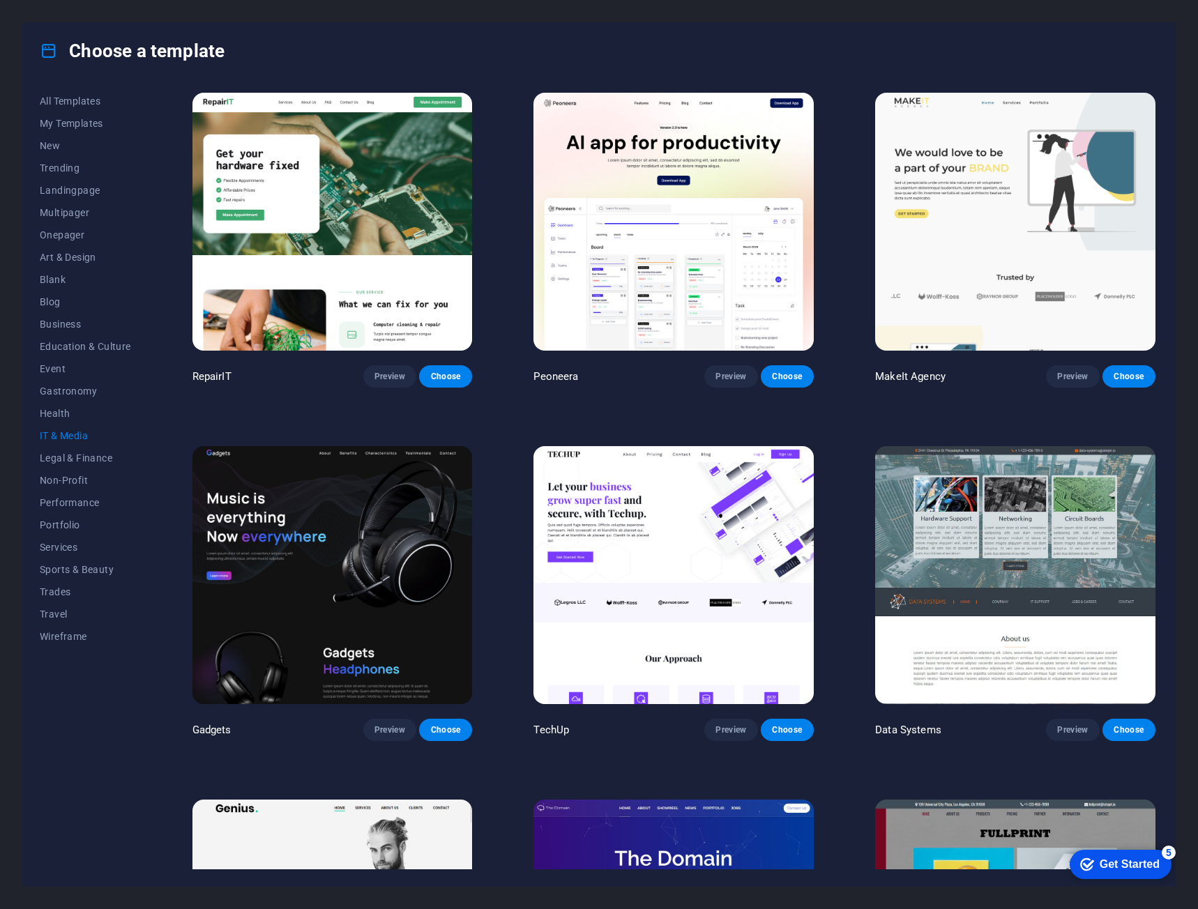
click at [61, 433] on span "IT & Media" at bounding box center [85, 435] width 91 height 11
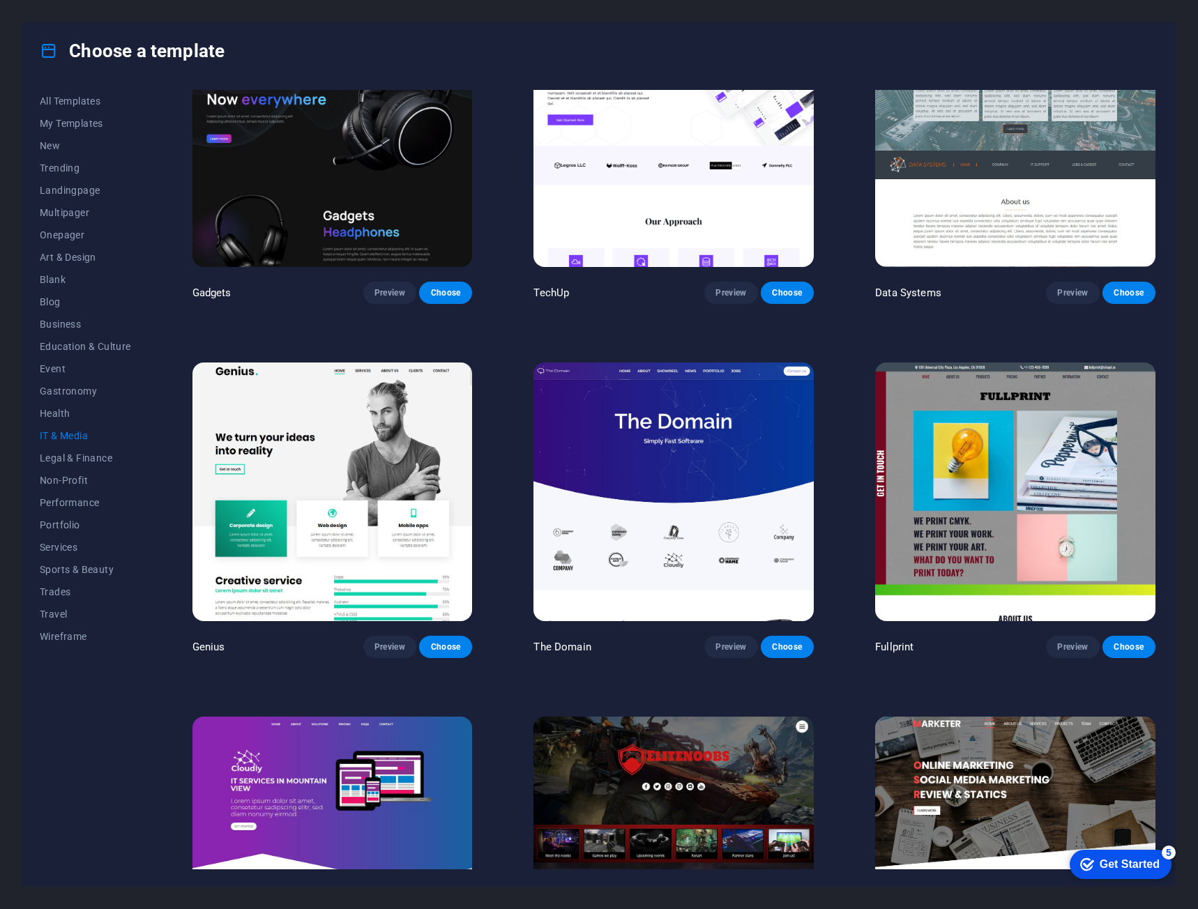
scroll to position [558, 0]
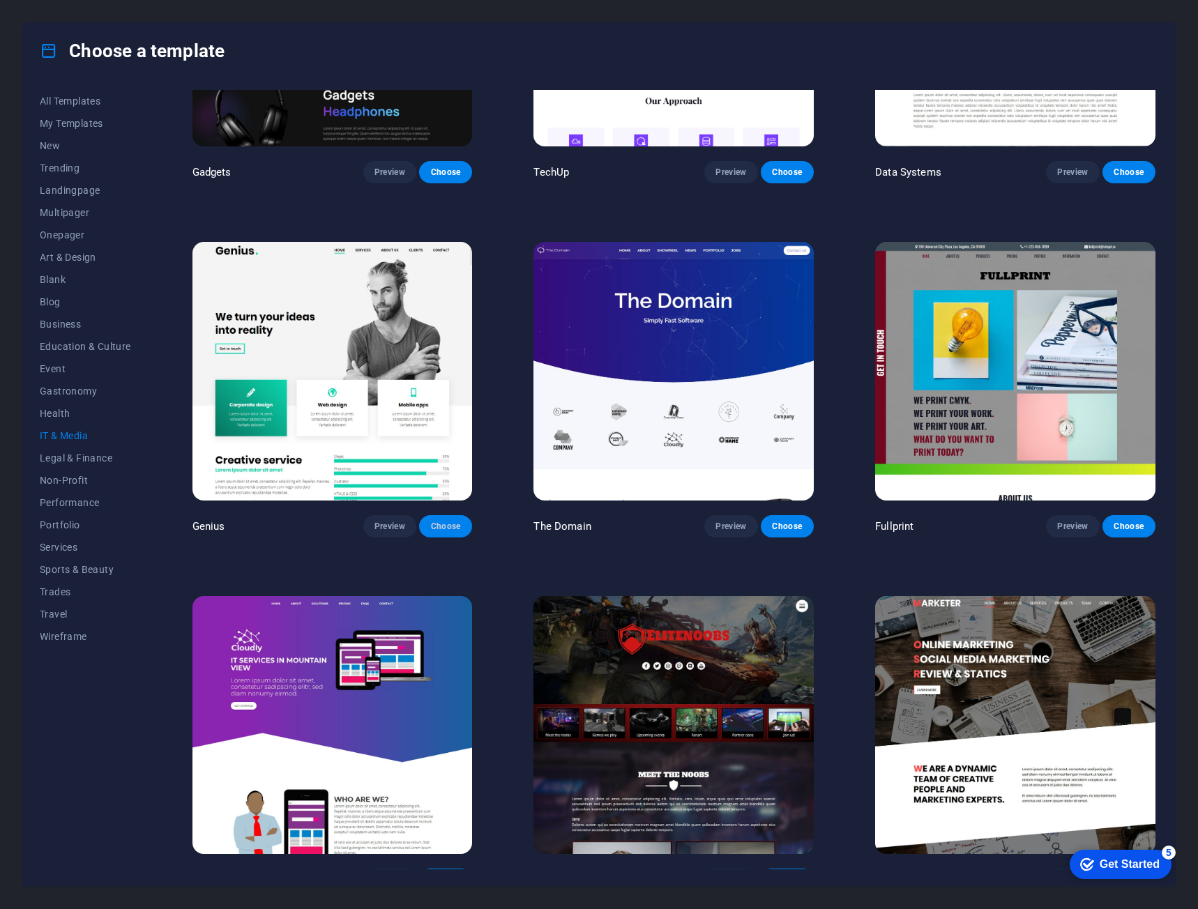
click at [435, 521] on span "Choose" at bounding box center [445, 526] width 31 height 11
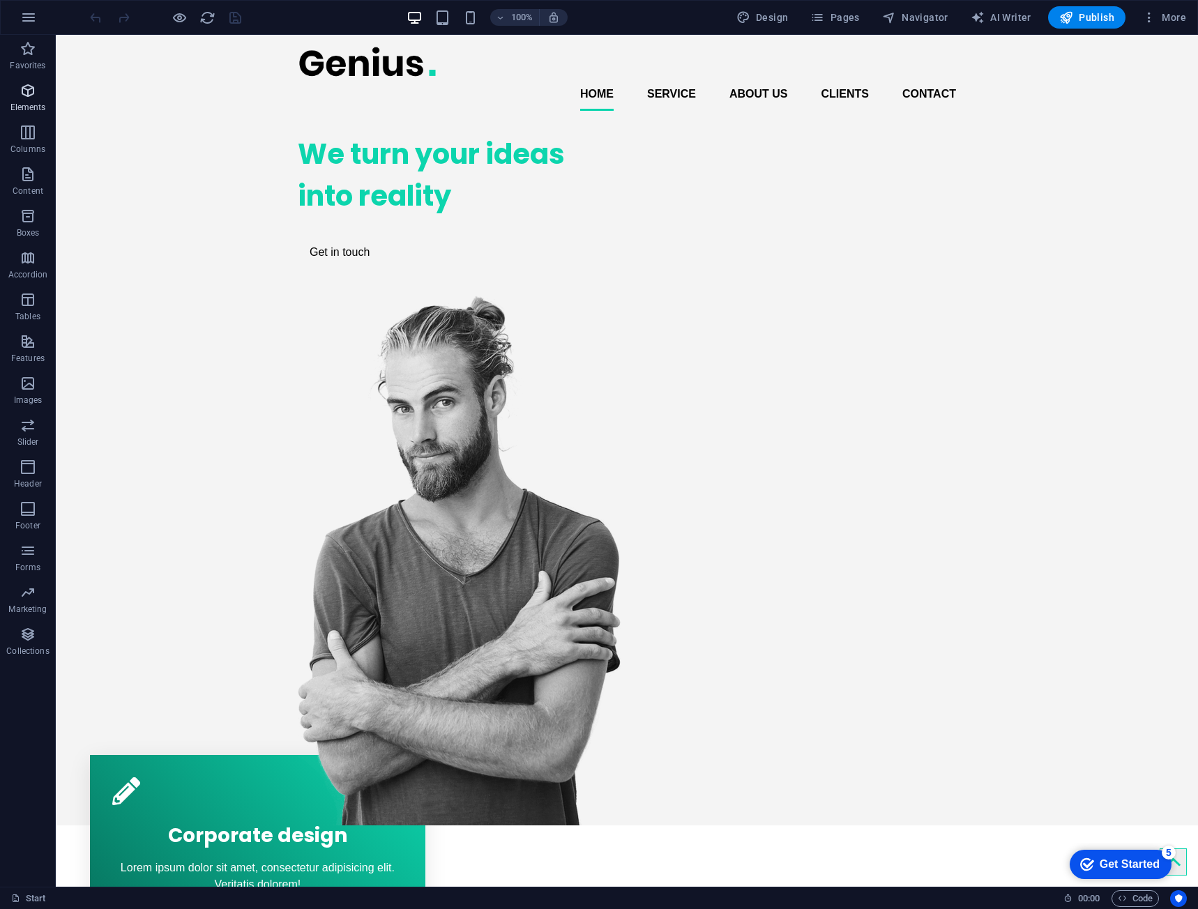
click at [28, 110] on p "Elements" at bounding box center [28, 107] width 36 height 11
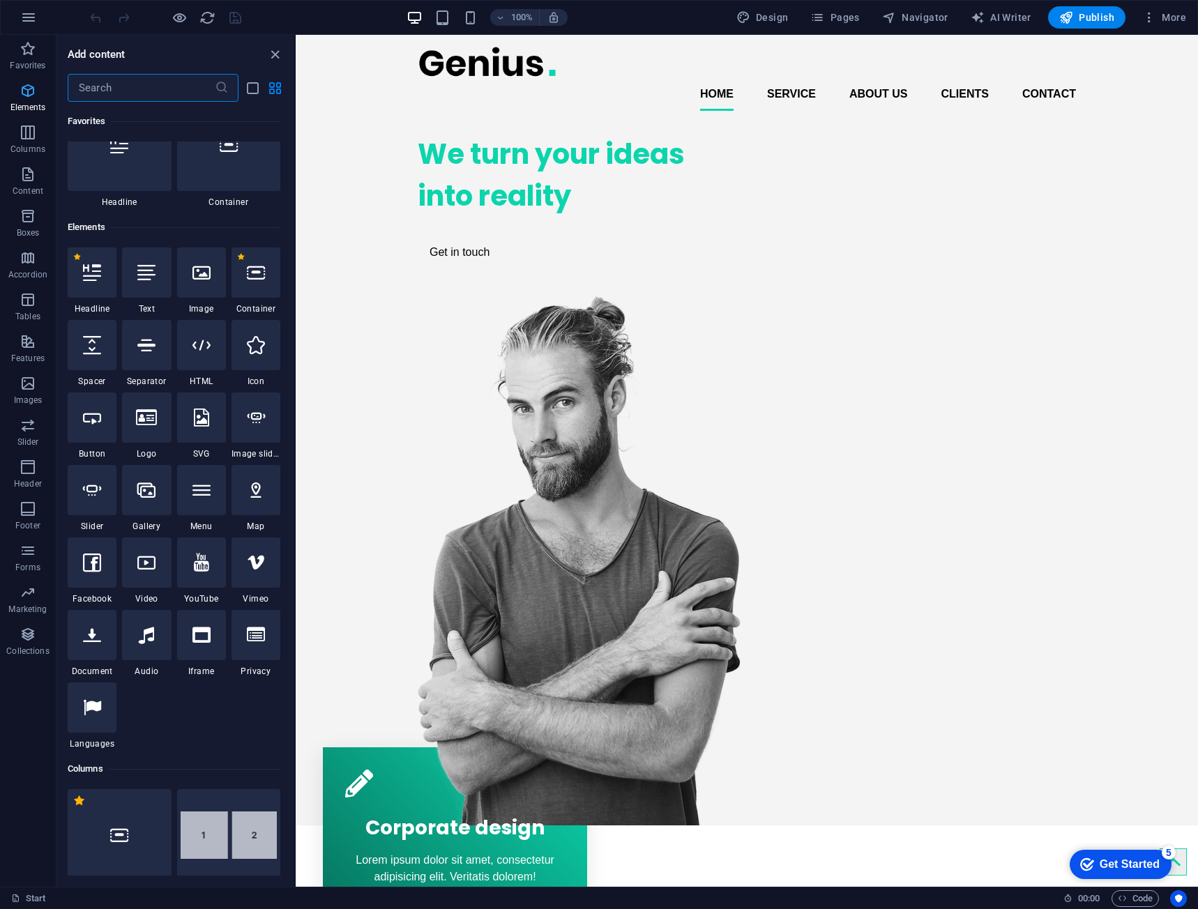
scroll to position [149, 0]
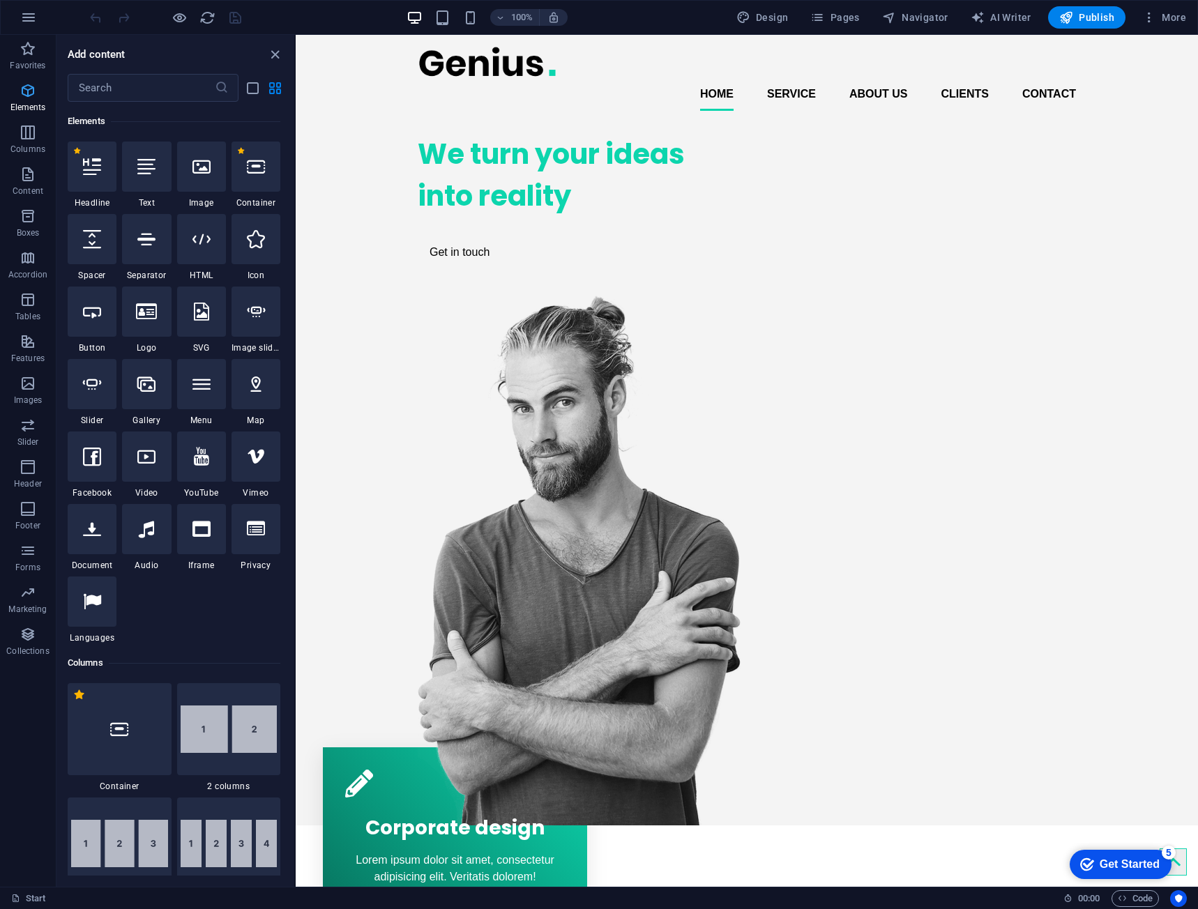
click at [29, 93] on icon "button" at bounding box center [28, 90] width 17 height 17
click at [23, 60] on p "Favorites" at bounding box center [28, 65] width 36 height 11
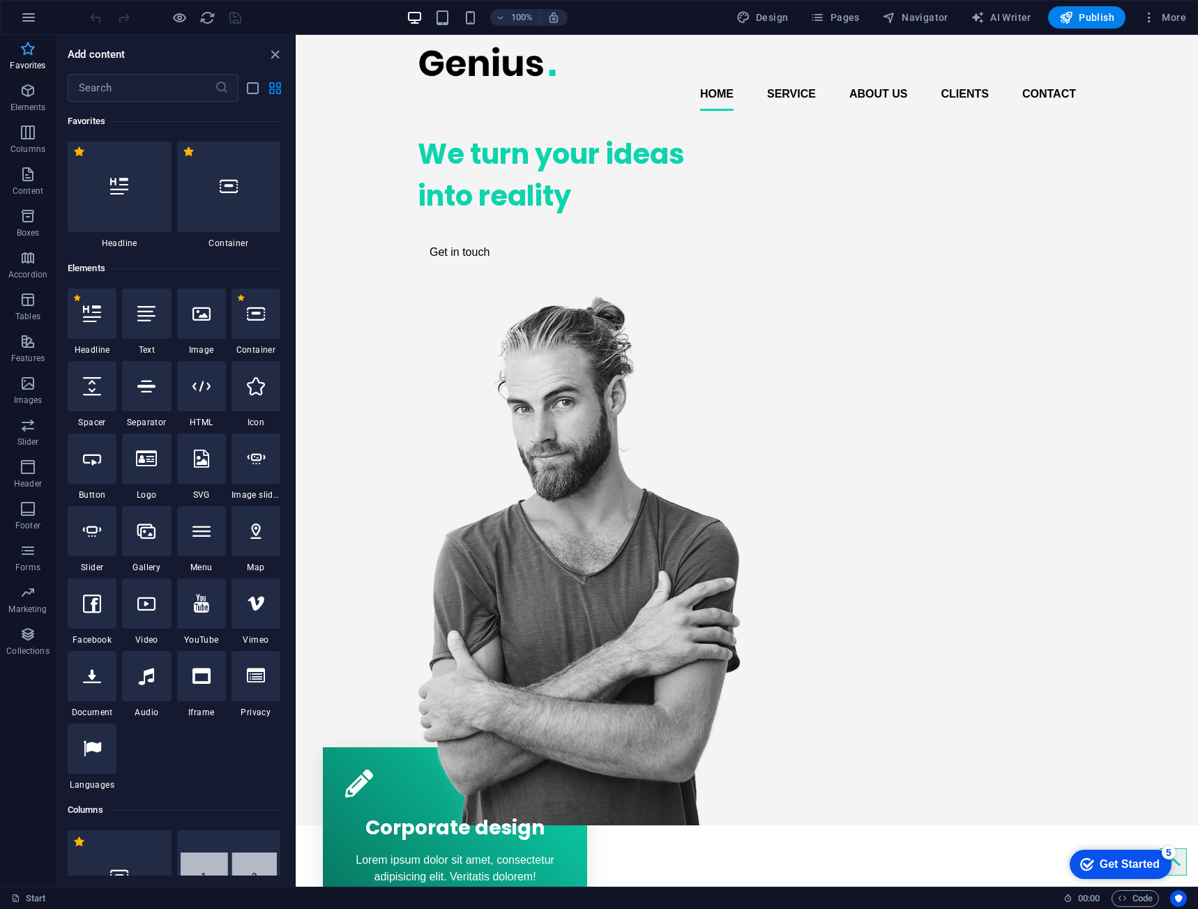
scroll to position [0, 0]
click at [39, 229] on p "Boxes" at bounding box center [28, 232] width 23 height 11
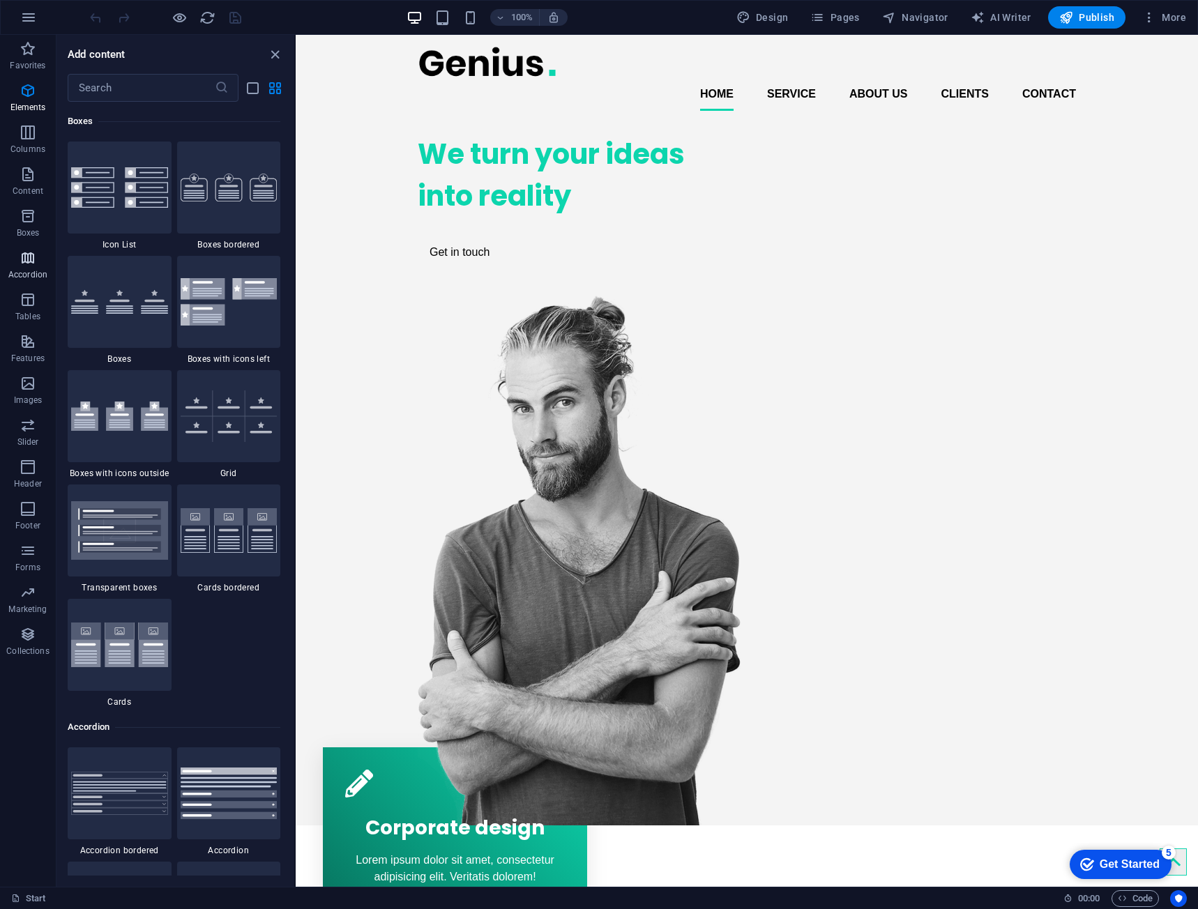
click at [31, 262] on icon "button" at bounding box center [28, 258] width 17 height 17
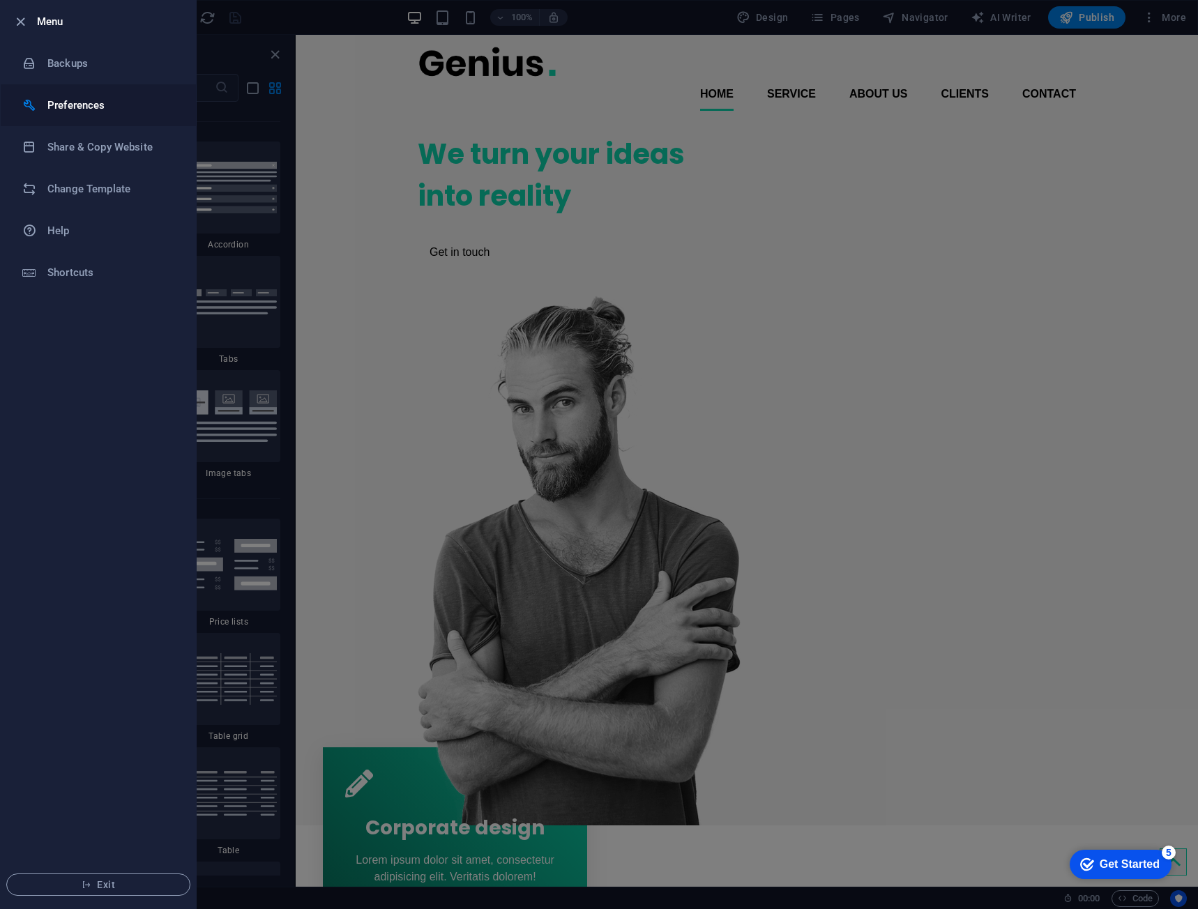
click at [109, 96] on li "Preferences" at bounding box center [98, 105] width 195 height 42
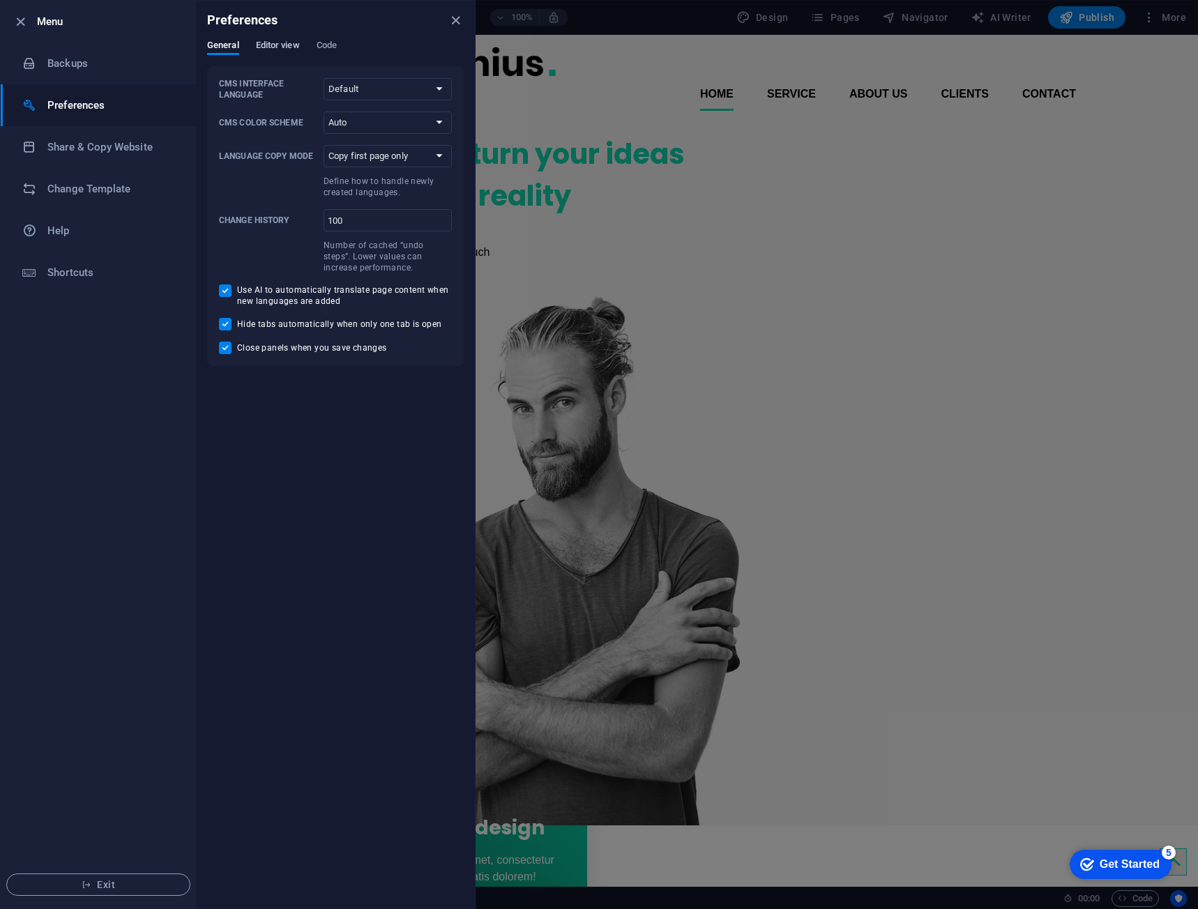
click at [272, 40] on span "Editor view" at bounding box center [278, 47] width 44 height 20
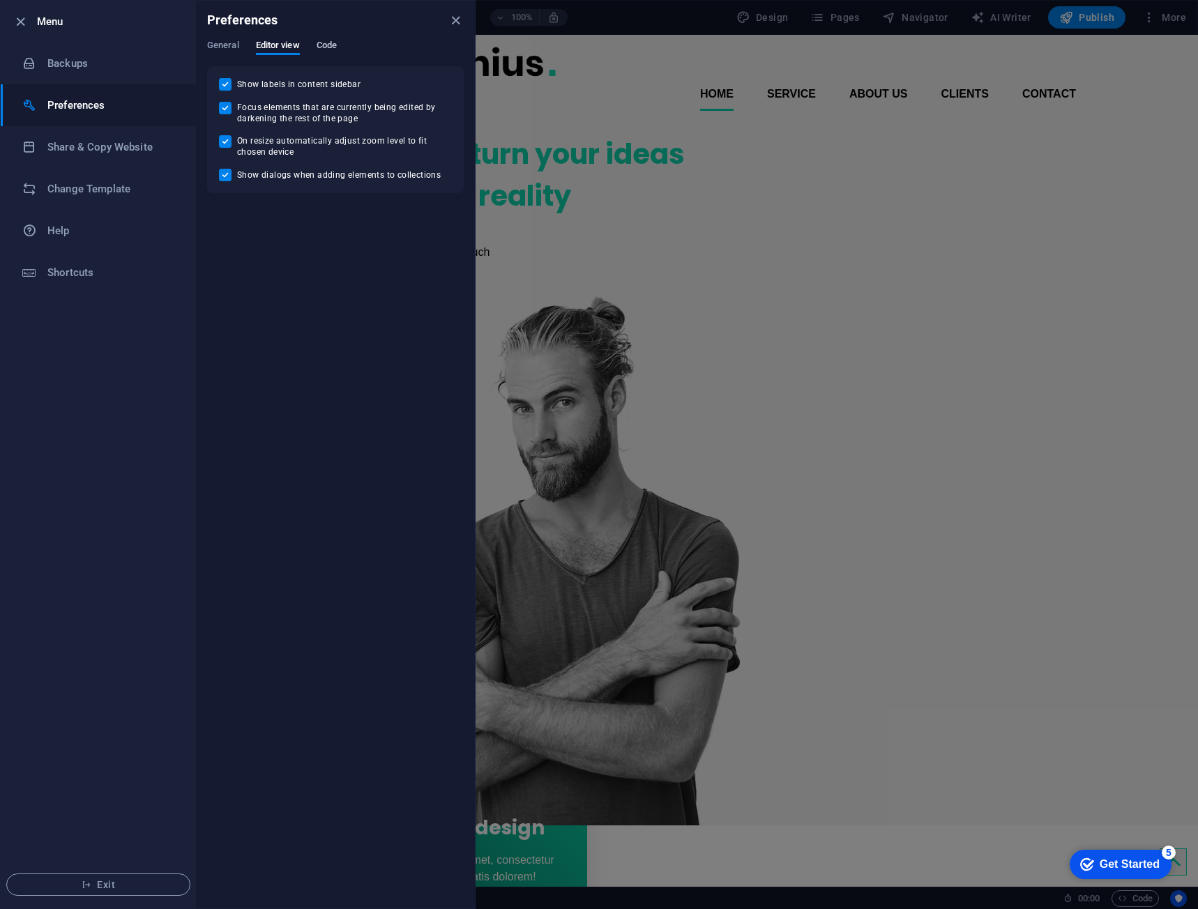
click at [319, 45] on span "Code" at bounding box center [327, 47] width 20 height 20
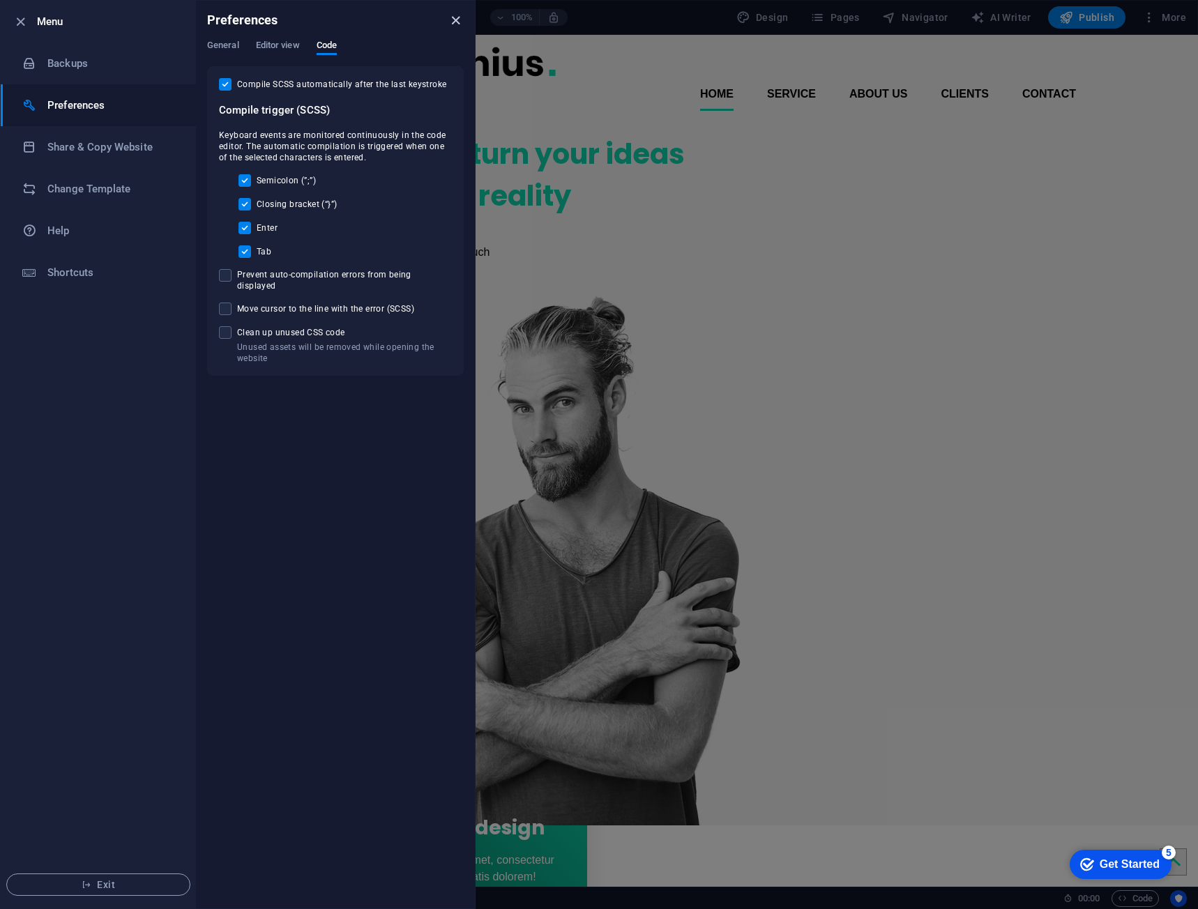
click at [461, 20] on icon "close" at bounding box center [456, 21] width 16 height 16
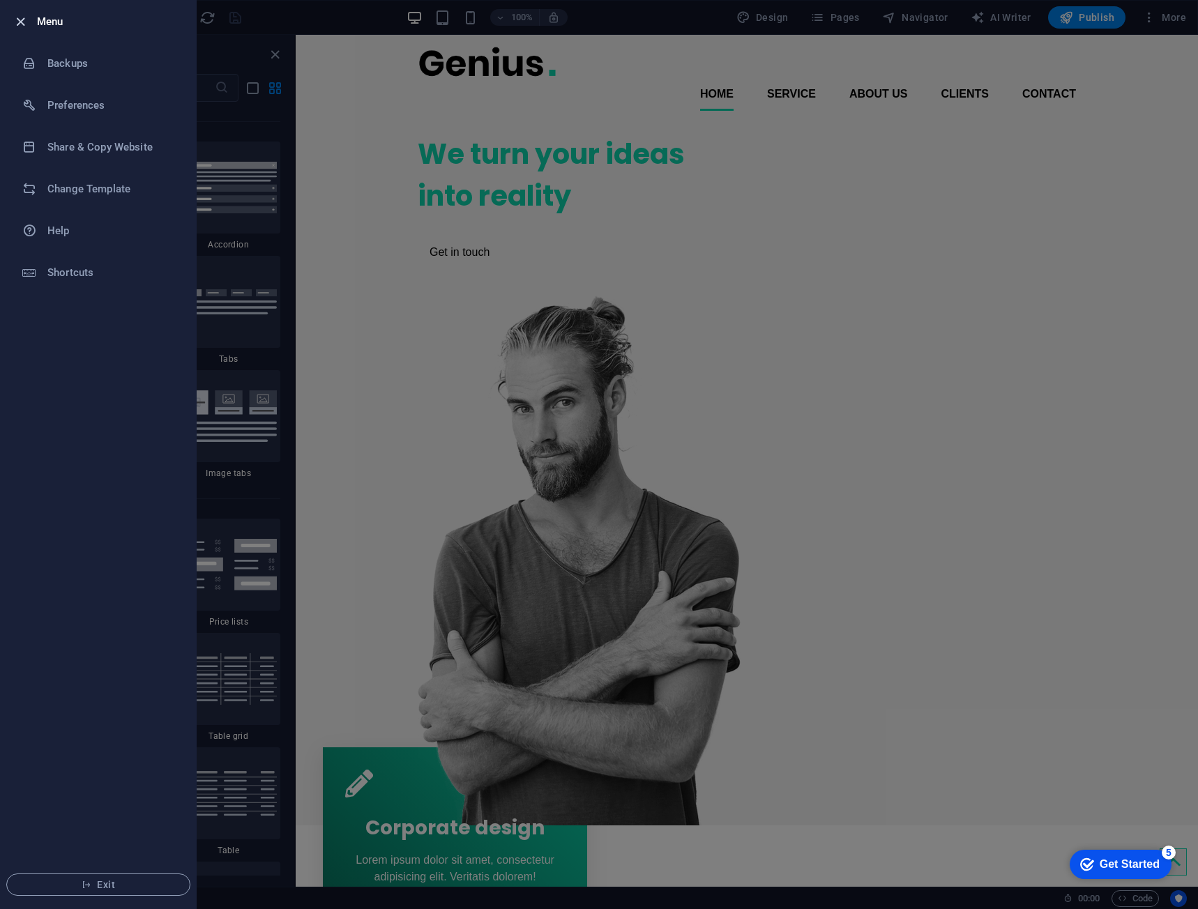
click at [29, 23] on div at bounding box center [24, 21] width 25 height 17
click at [21, 21] on icon "button" at bounding box center [21, 22] width 16 height 16
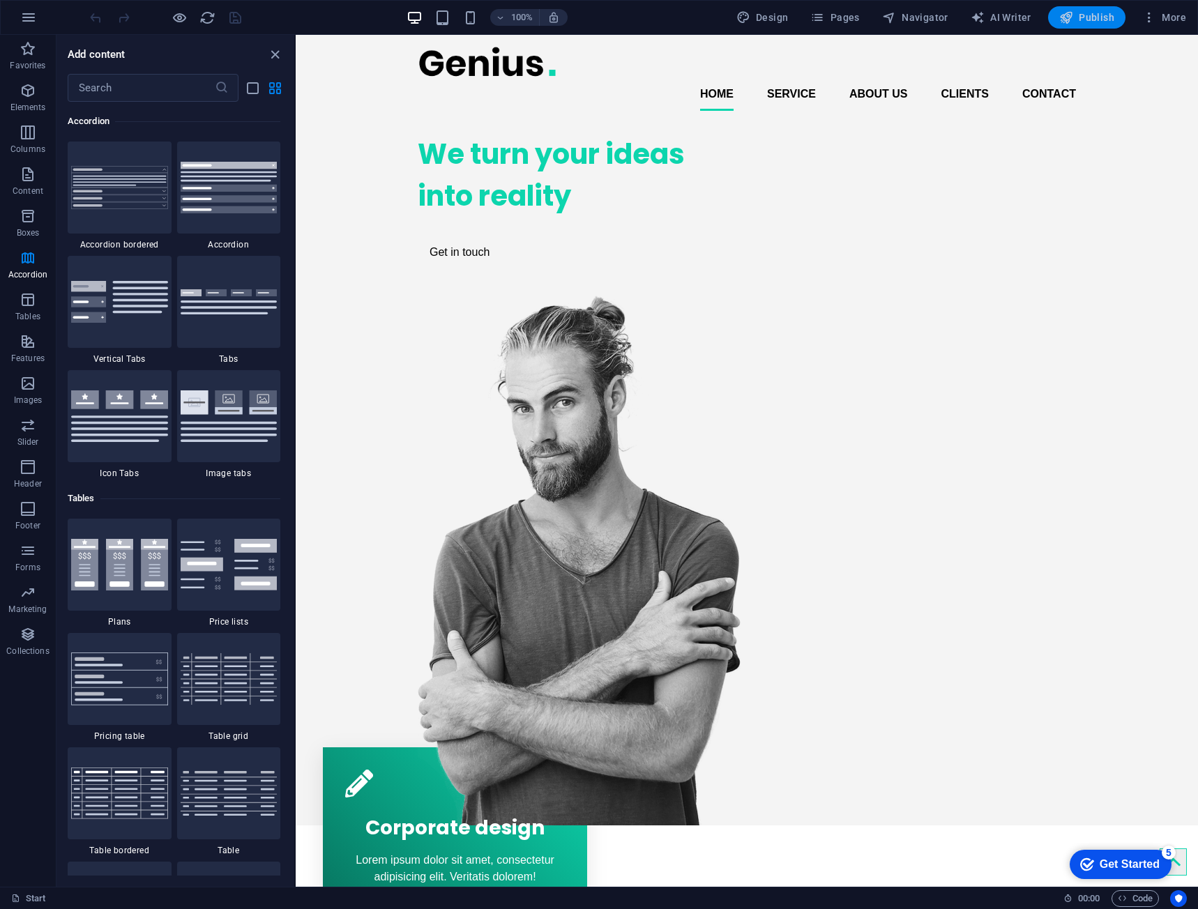
click at [1079, 20] on span "Publish" at bounding box center [1086, 17] width 55 height 14
